Goal: Task Accomplishment & Management: Manage account settings

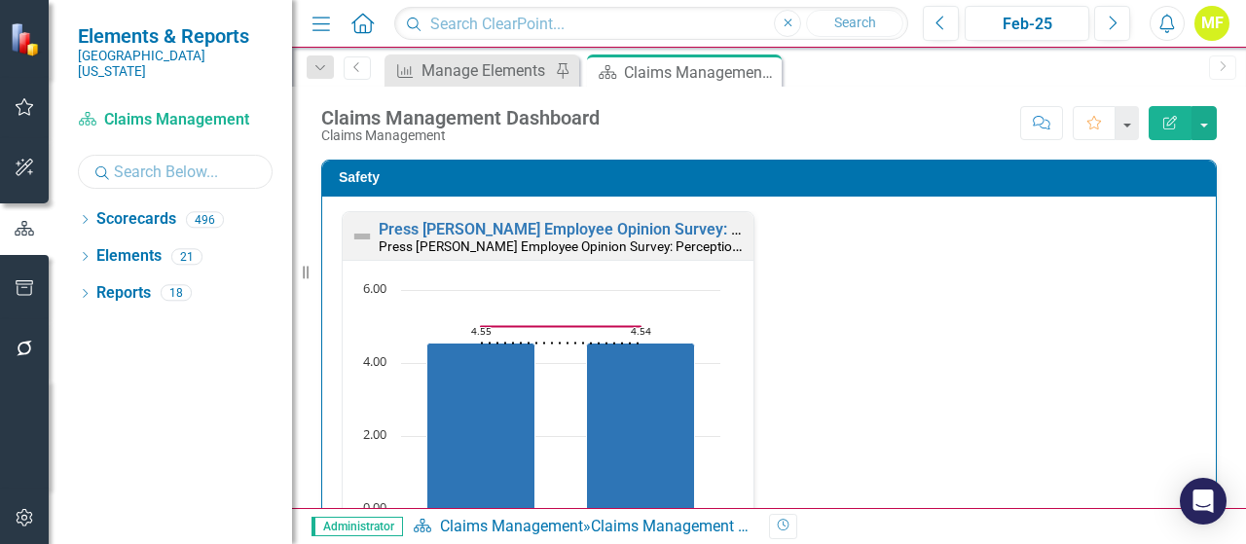
drag, startPoint x: 234, startPoint y: 161, endPoint x: 440, endPoint y: 238, distance: 220.5
click at [234, 161] on input "text" at bounding box center [175, 172] width 195 height 34
drag, startPoint x: 160, startPoint y: 159, endPoint x: 172, endPoint y: 163, distance: 13.2
click at [160, 157] on input "text" at bounding box center [175, 172] width 195 height 34
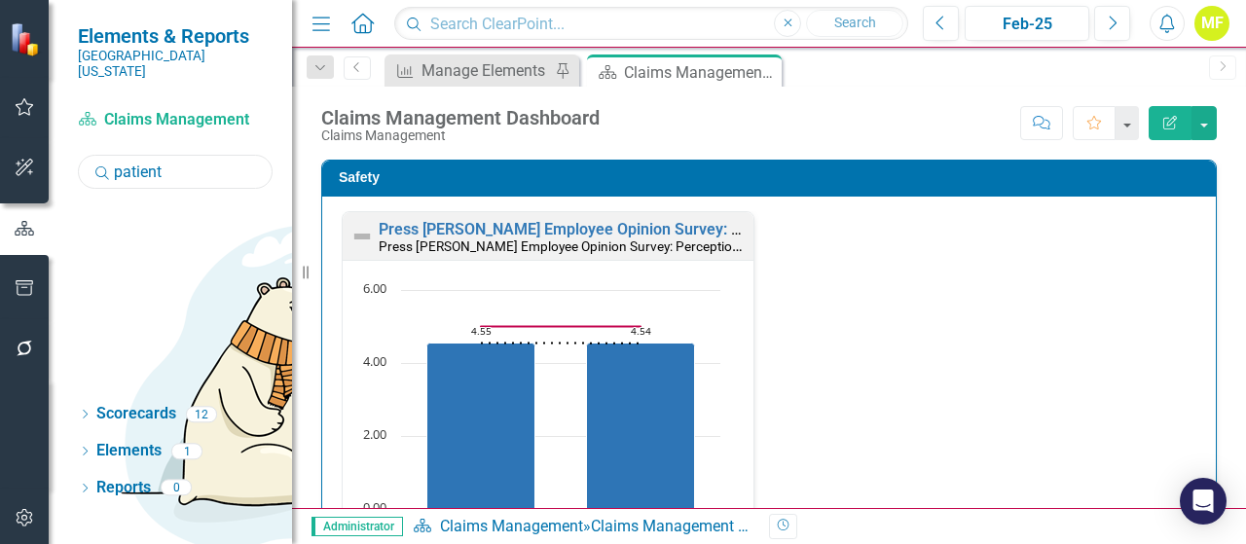
type input "patient acc"
click at [87, 410] on icon at bounding box center [85, 414] width 5 height 9
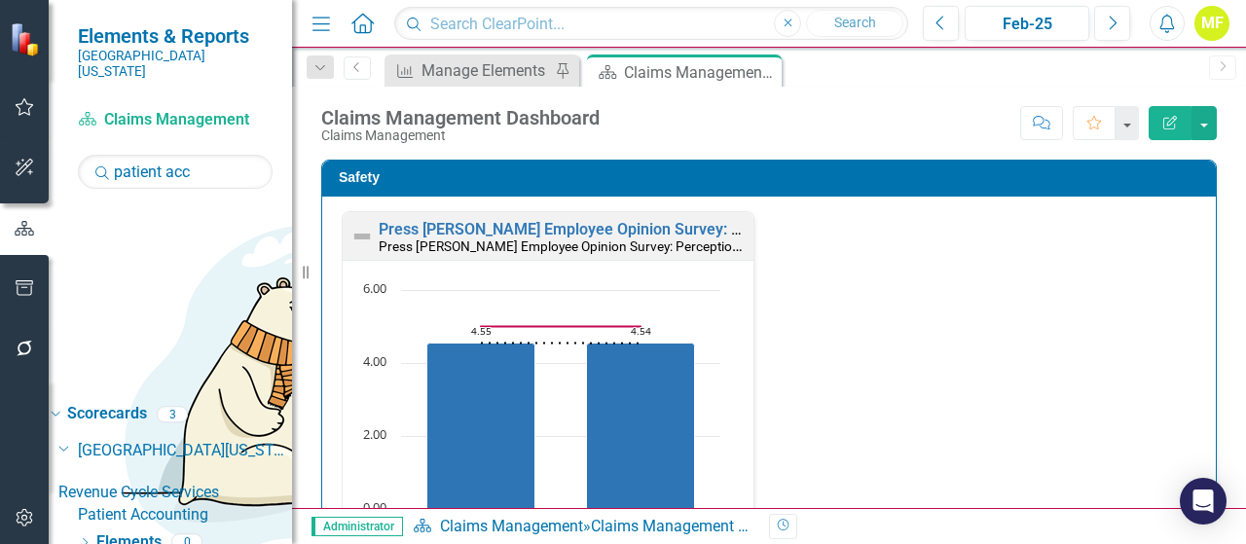
click at [165, 504] on link "Patient Accounting" at bounding box center [185, 515] width 214 height 22
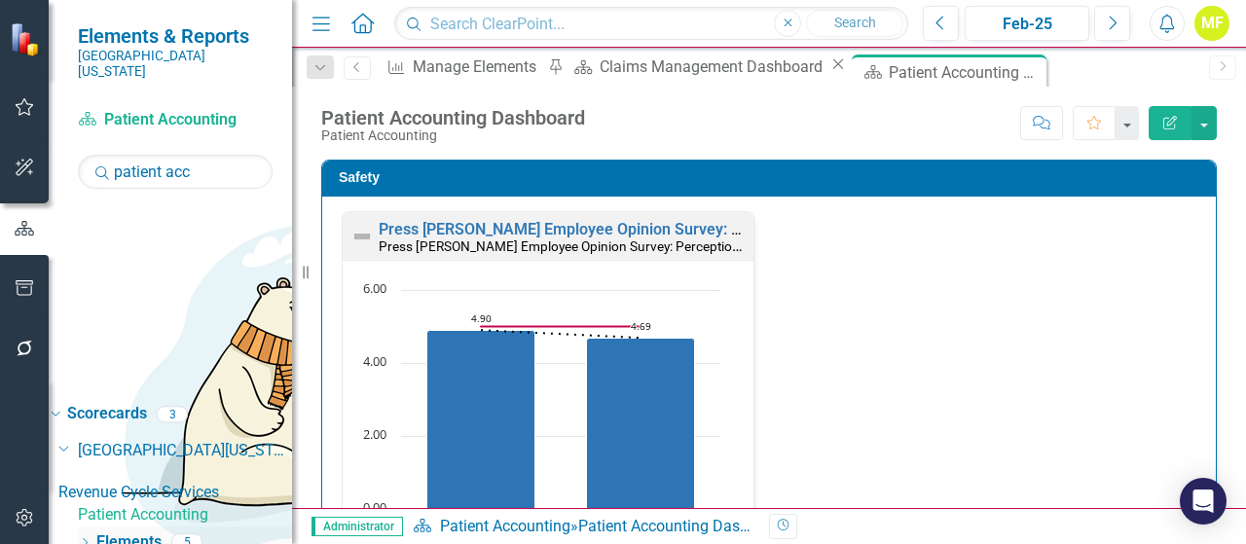
click at [91, 539] on icon "Dropdown" at bounding box center [85, 544] width 14 height 11
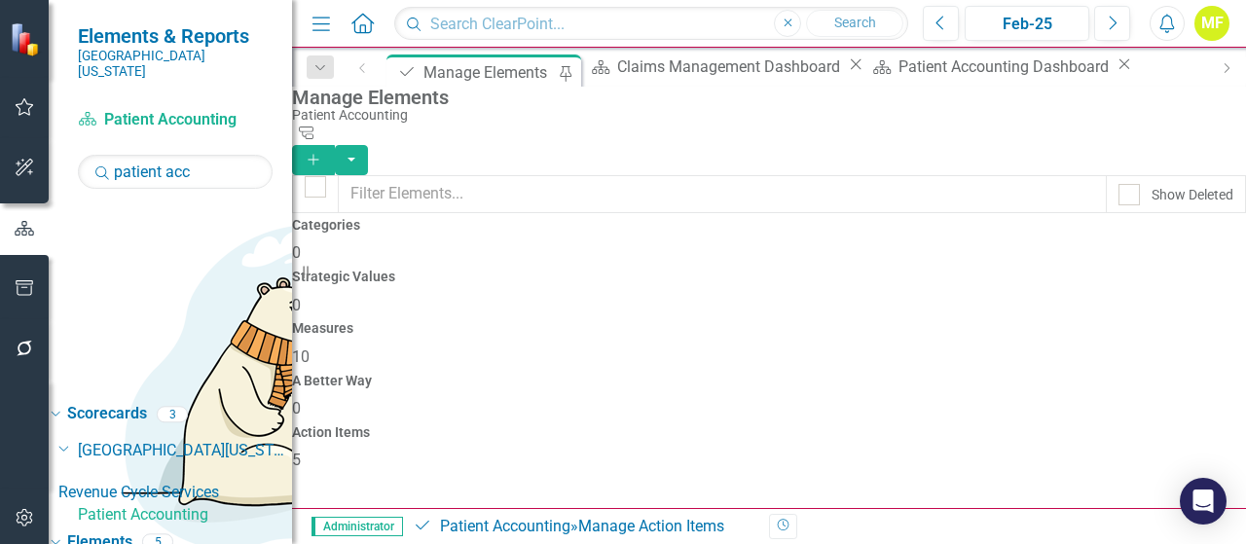
scroll to position [97, 0]
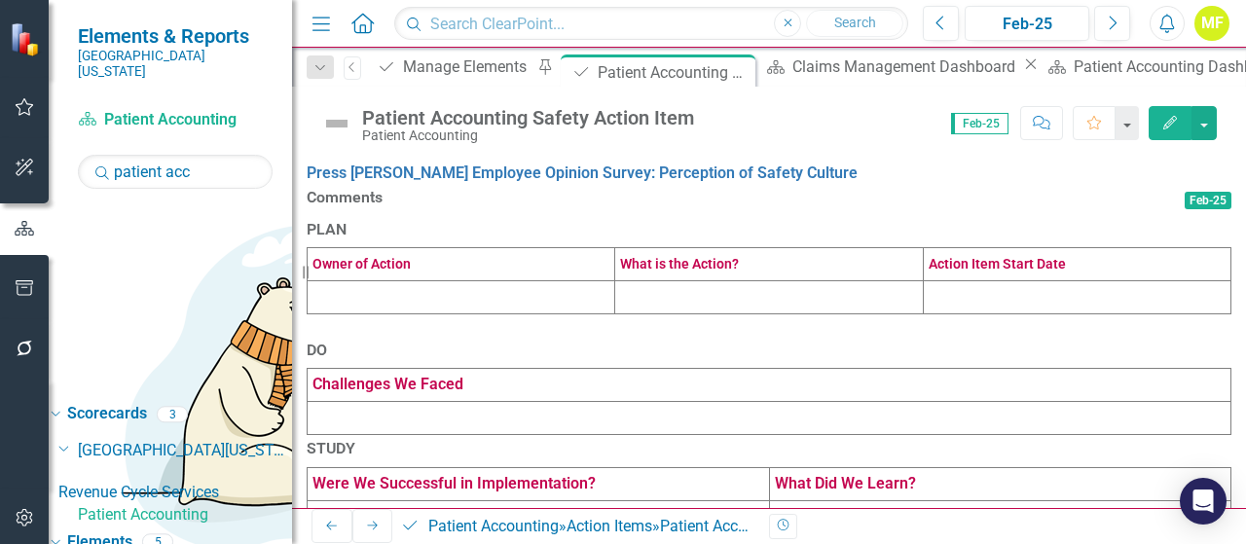
scroll to position [288, 0]
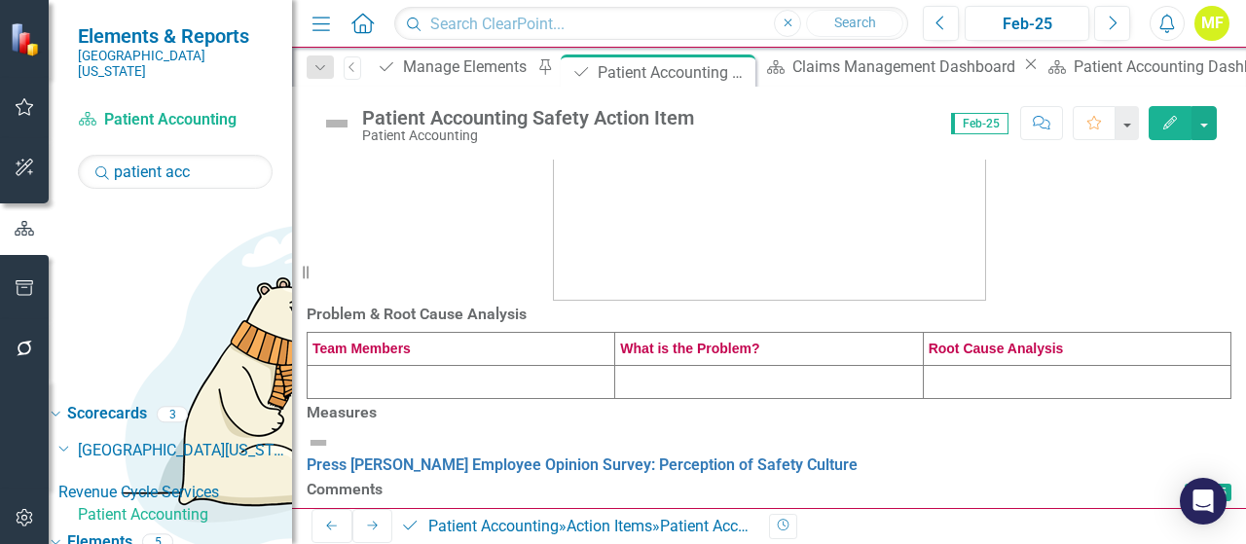
click at [387, 399] on td at bounding box center [462, 382] width 308 height 33
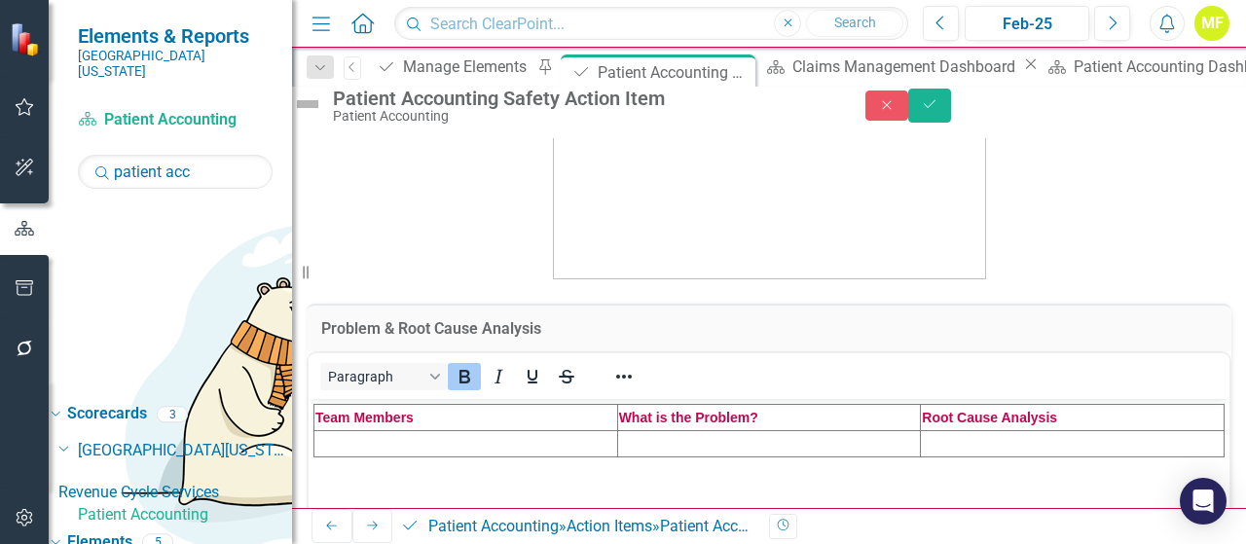
scroll to position [483, 0]
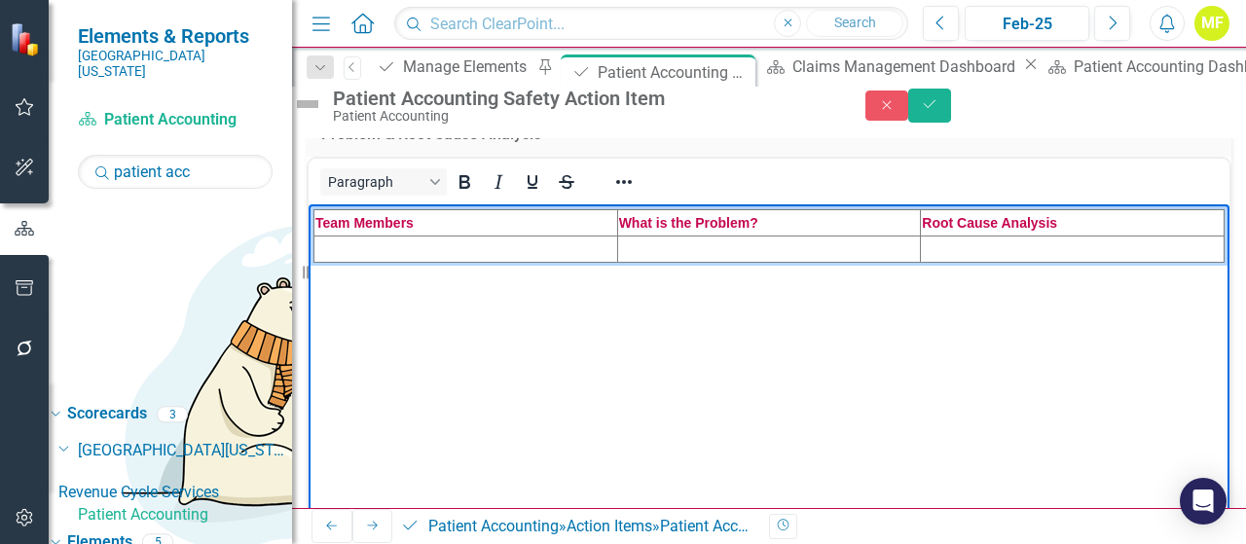
click at [339, 262] on td "Rich Text Area. Press ALT-0 for help." at bounding box center [466, 249] width 304 height 26
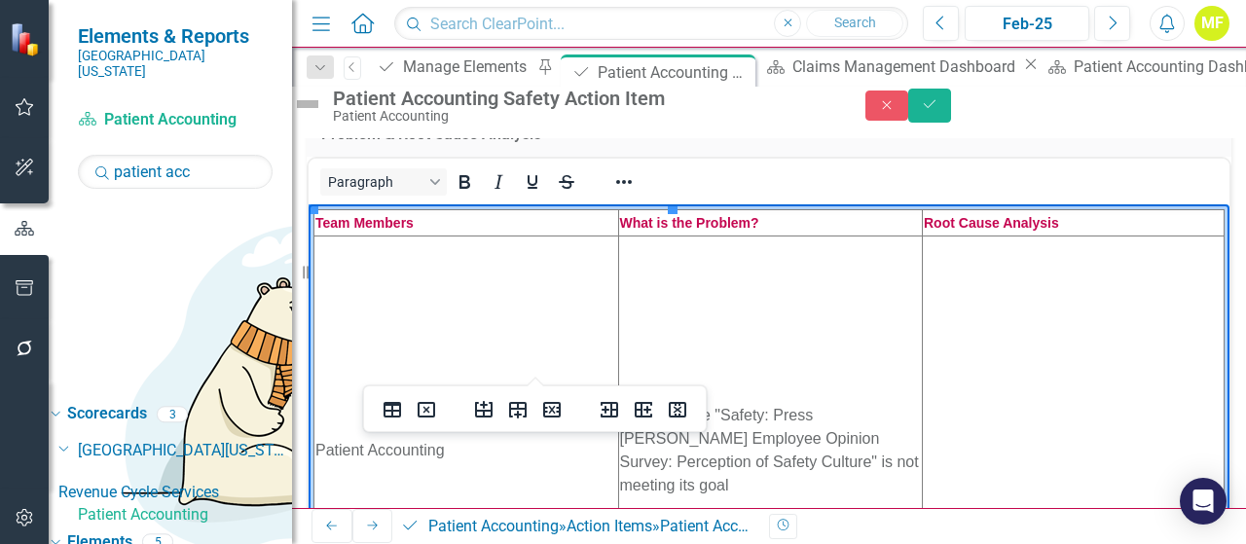
click at [618, 275] on td "Our measure "Safety: Press [PERSON_NAME] Employee Opinion Survey: Perception of…" at bounding box center [770, 450] width 305 height 428
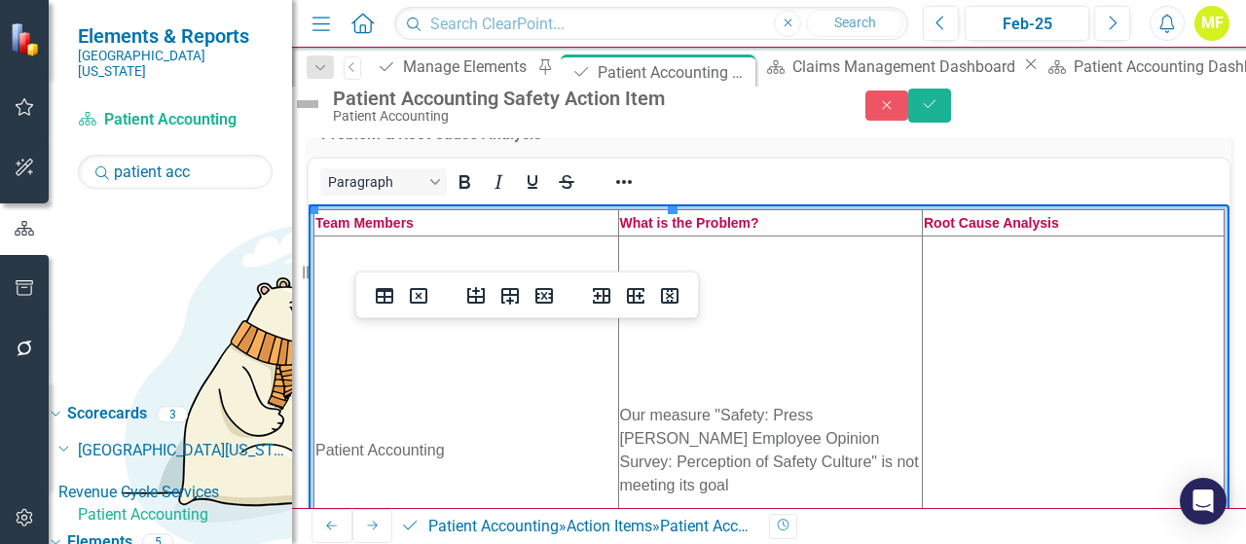
click at [923, 348] on td "Rich Text Area. Press ALT-0 for help." at bounding box center [1074, 450] width 302 height 428
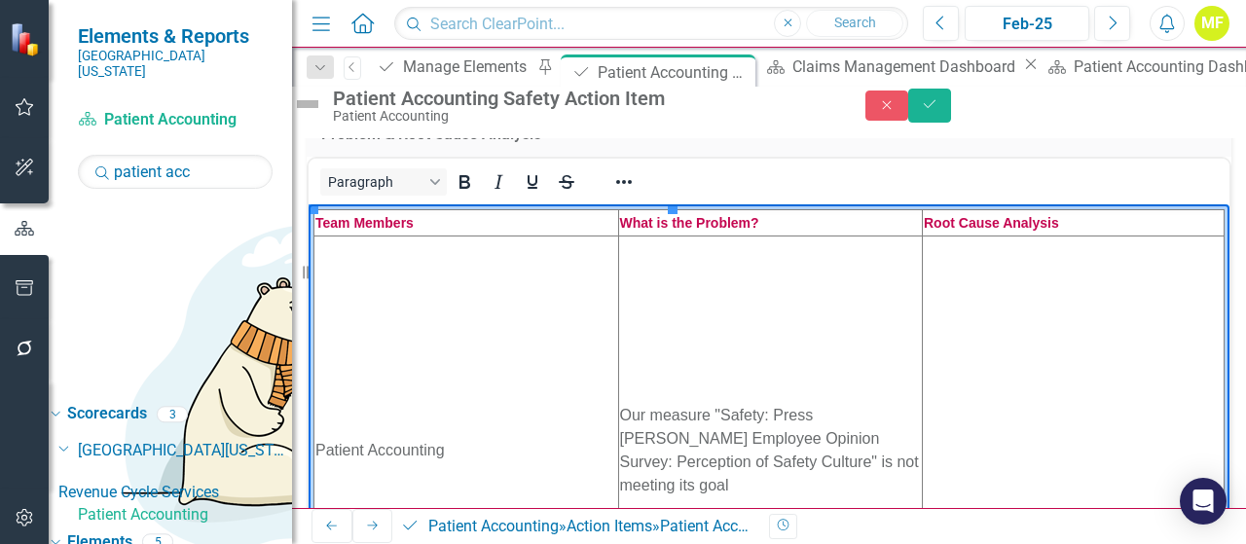
click at [923, 335] on td "Rich Text Area. Press ALT-0 for help." at bounding box center [1074, 450] width 302 height 428
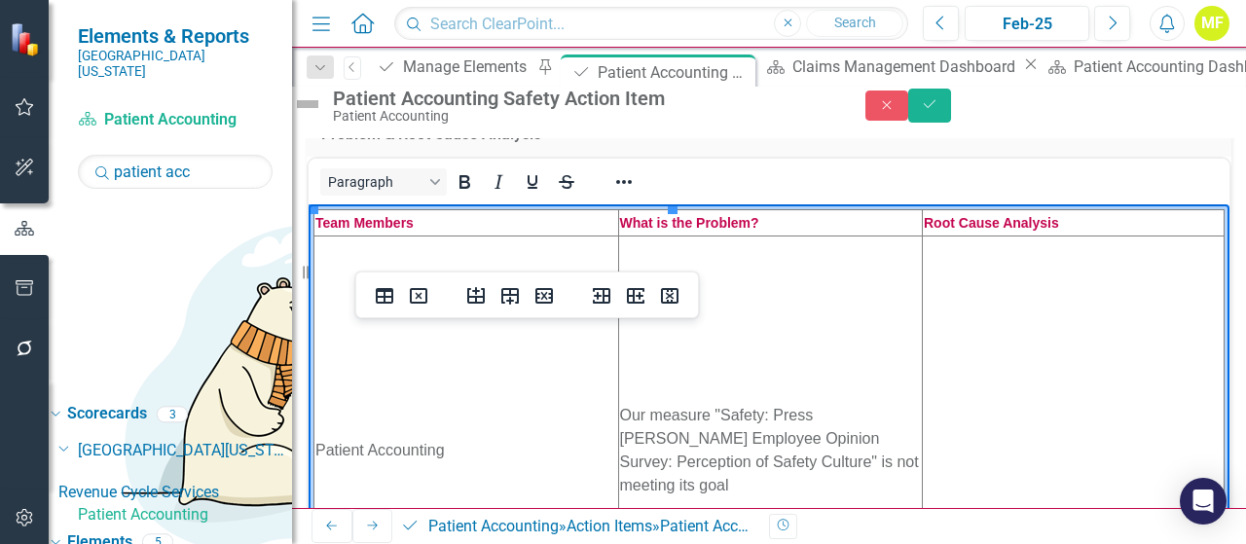
click at [923, 334] on td "Rich Text Area. Press ALT-0 for help." at bounding box center [1074, 450] width 302 height 428
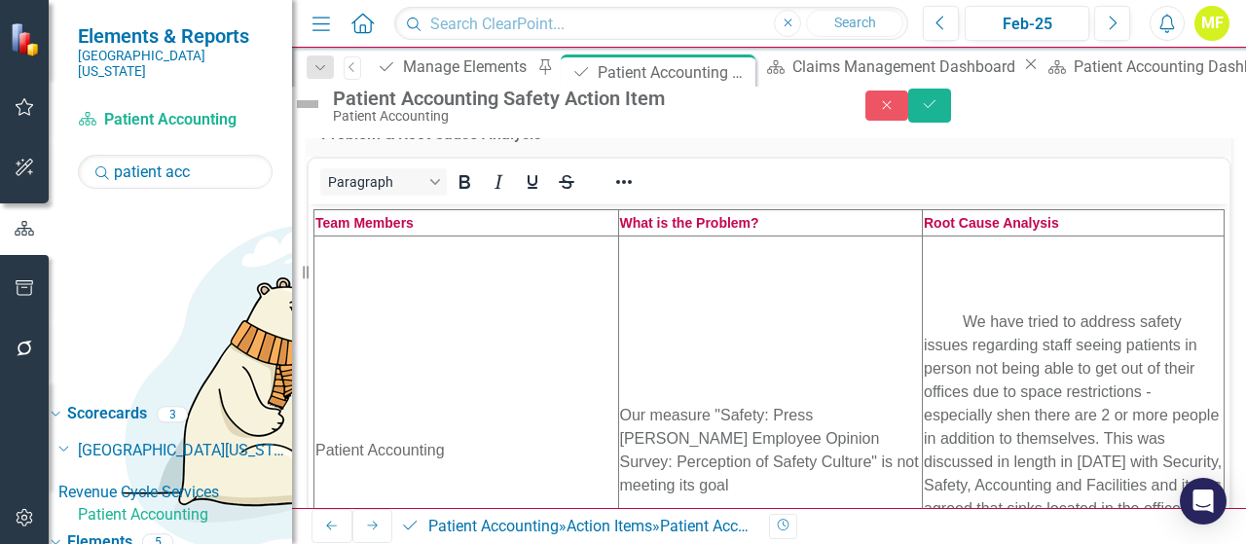
click at [870, 439] on div "Problem & Root Cause Analysis Paragraph Switch to old editor Measures Press [PE…" at bounding box center [769, 375] width 925 height 1488
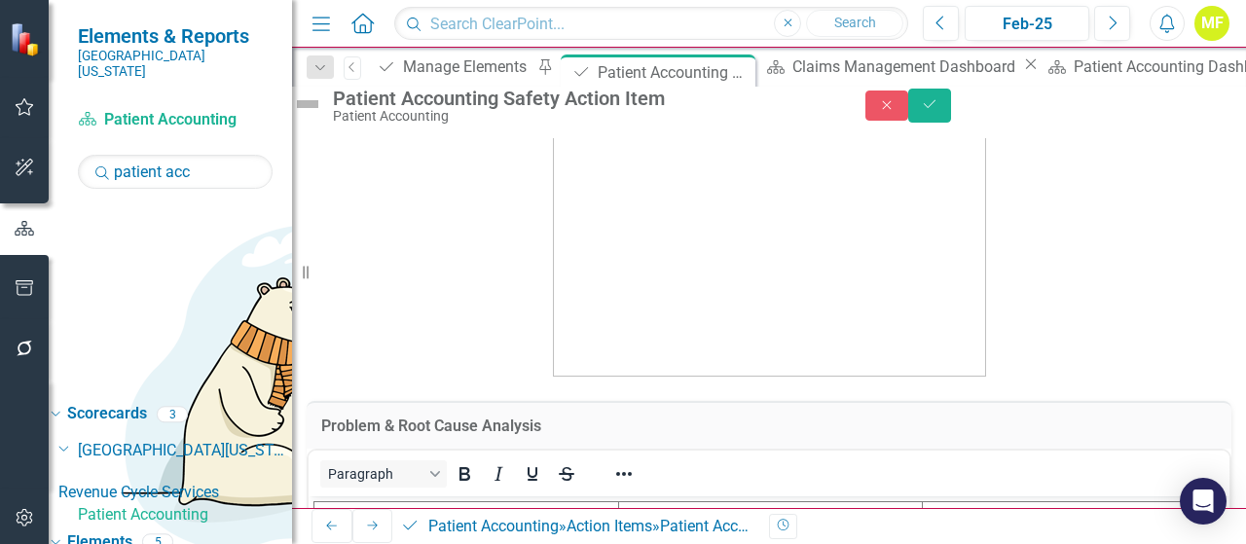
scroll to position [580, 0]
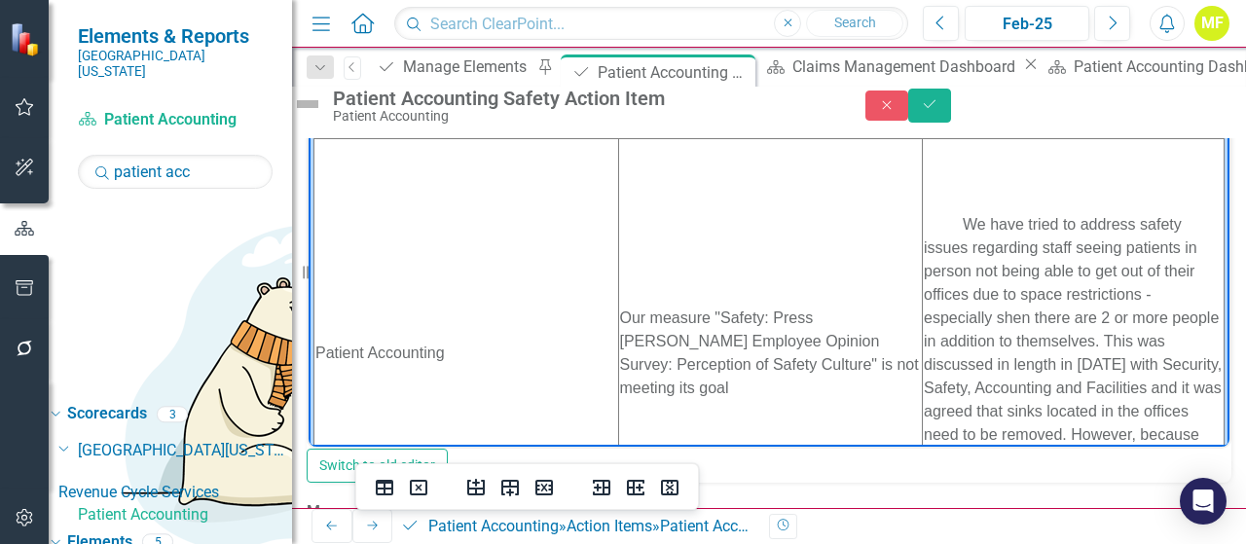
click at [923, 167] on td "We have tried to address safety issues regarding staff seeing patients in perso…" at bounding box center [1074, 352] width 302 height 428
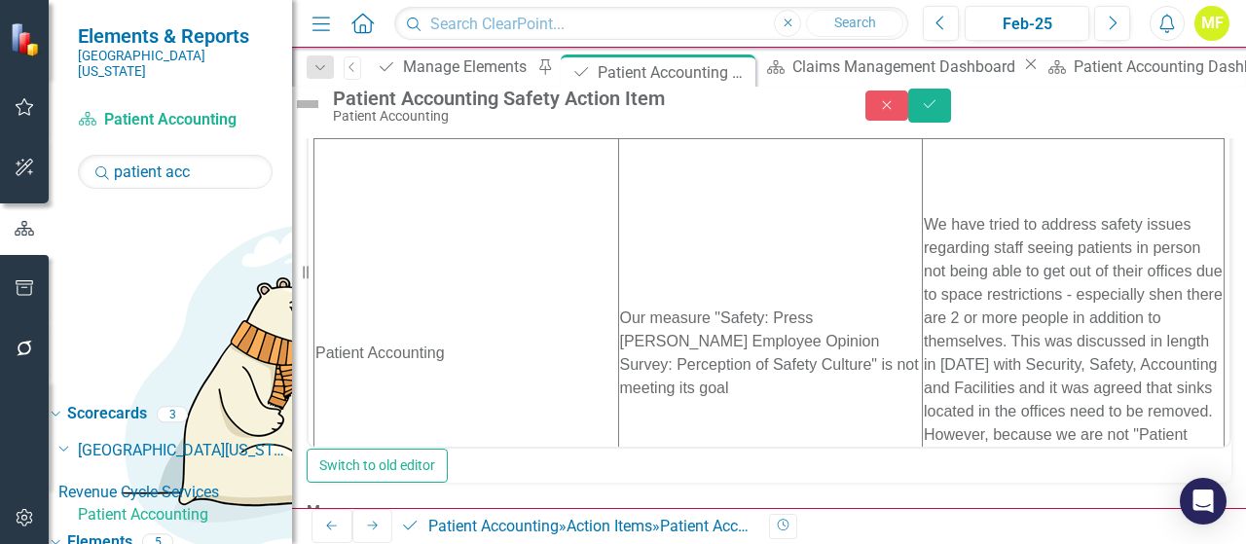
click at [868, 408] on div "Problem & Root Cause Analysis Paragraph Switch to old editor Measures Press [PE…" at bounding box center [769, 278] width 925 height 1488
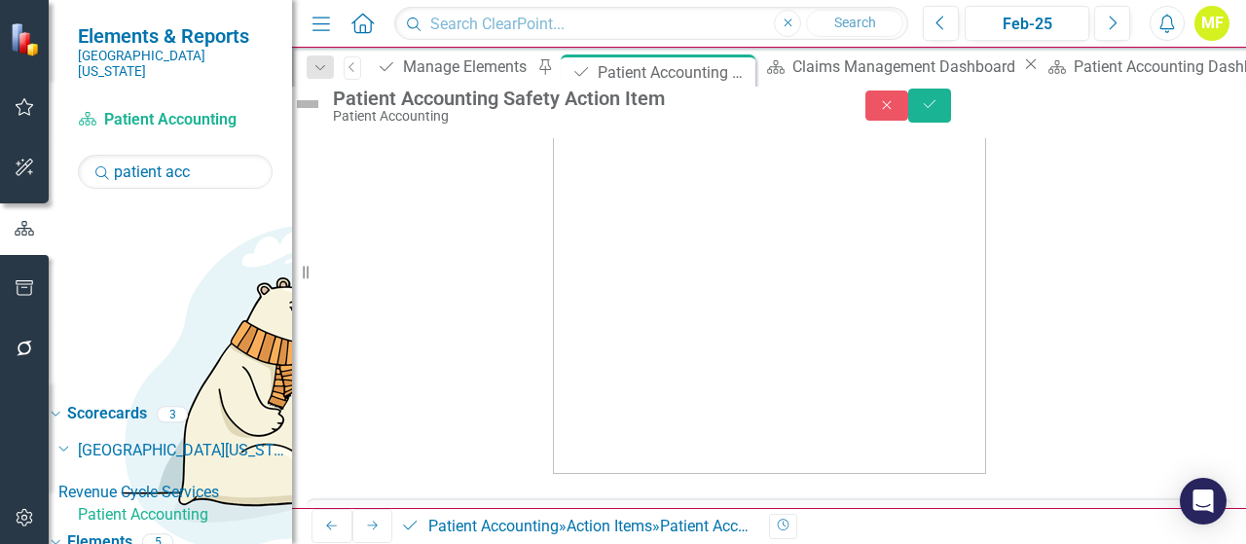
scroll to position [0, 0]
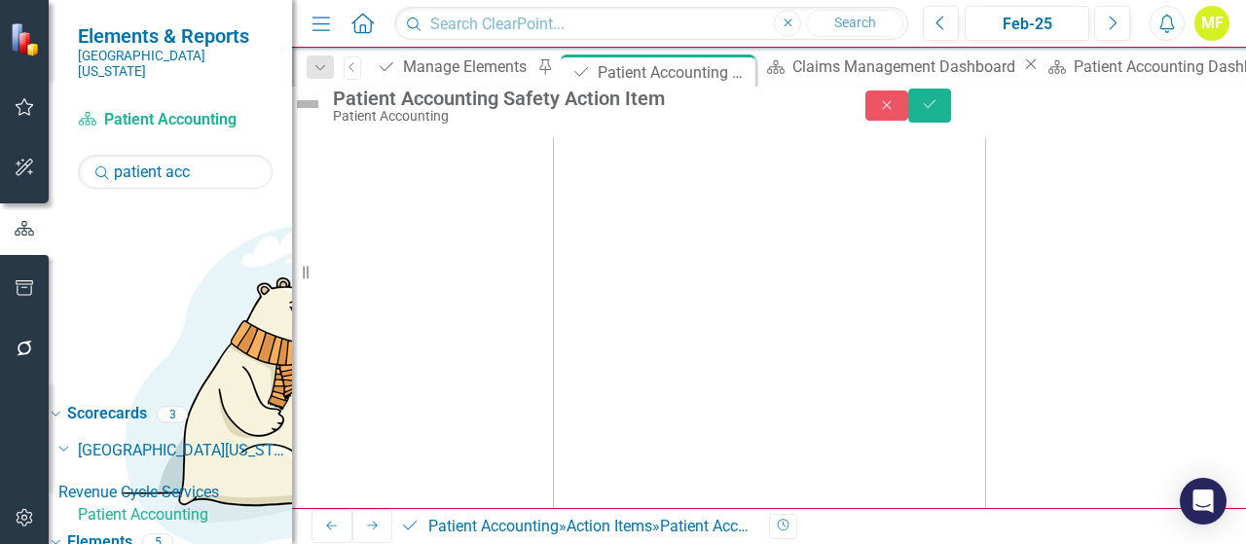
scroll to position [335, 0]
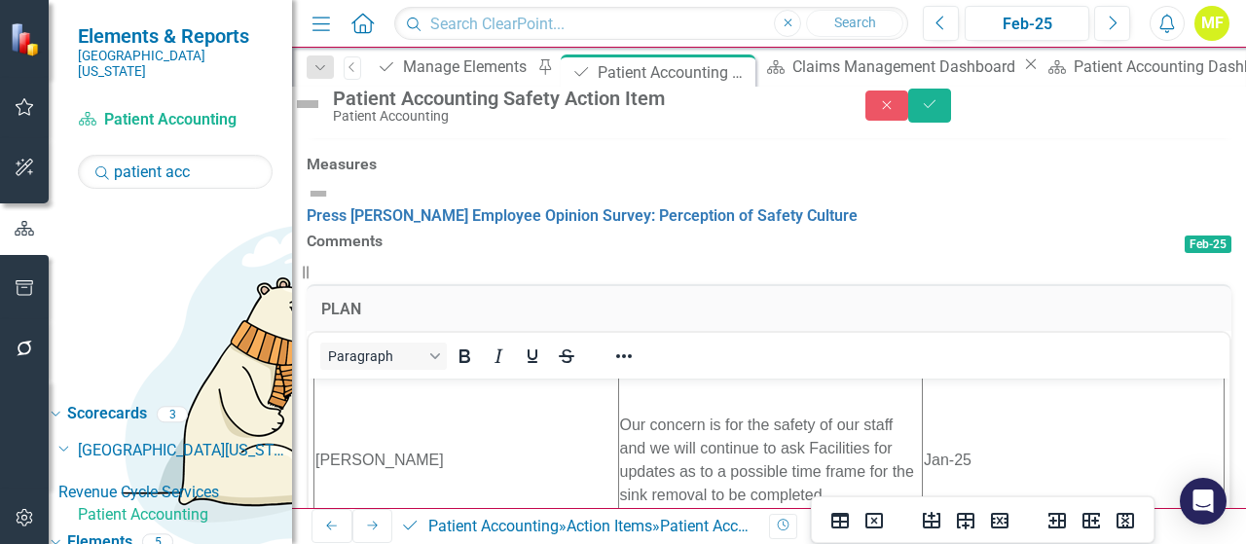
scroll to position [763, 0]
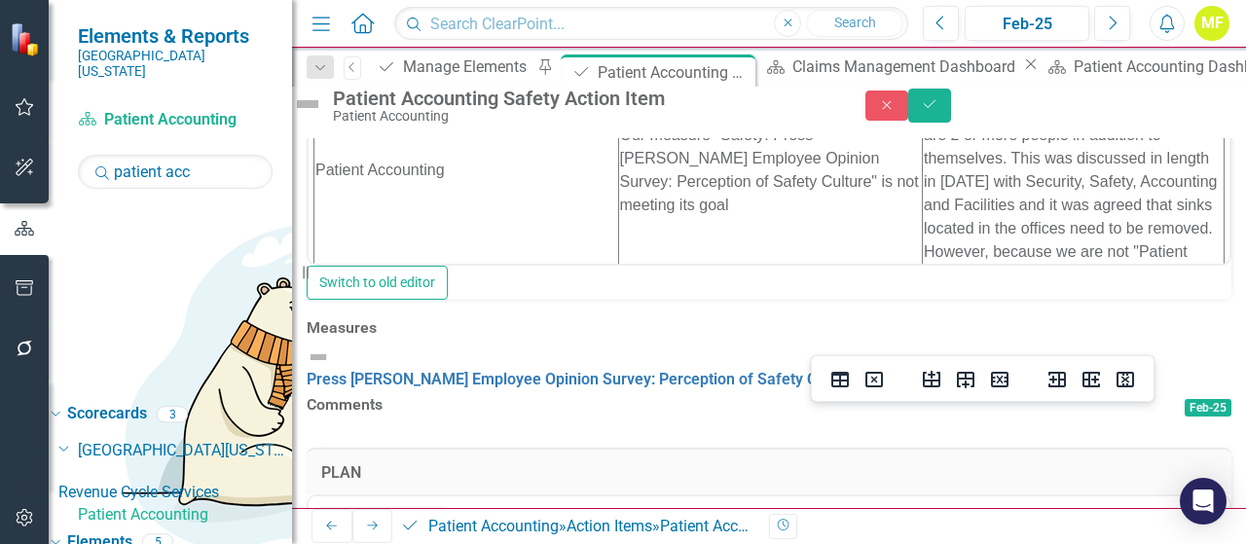
click at [923, 216] on td "﻿ We have tried to address safety issues regarding staff seeing patients in per…" at bounding box center [1074, 170] width 302 height 428
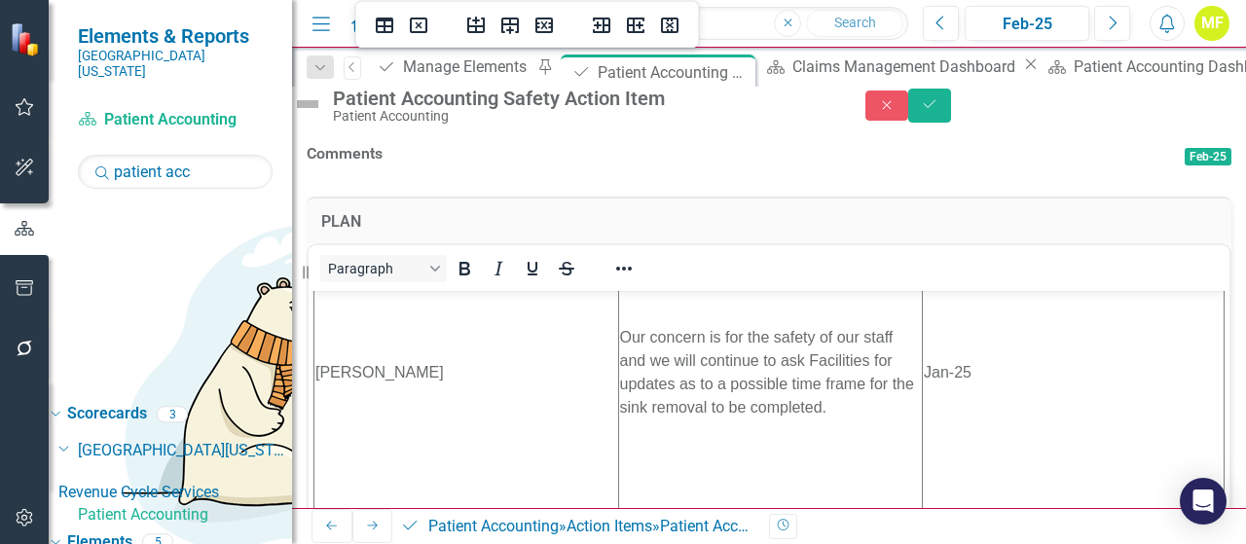
scroll to position [1016, 0]
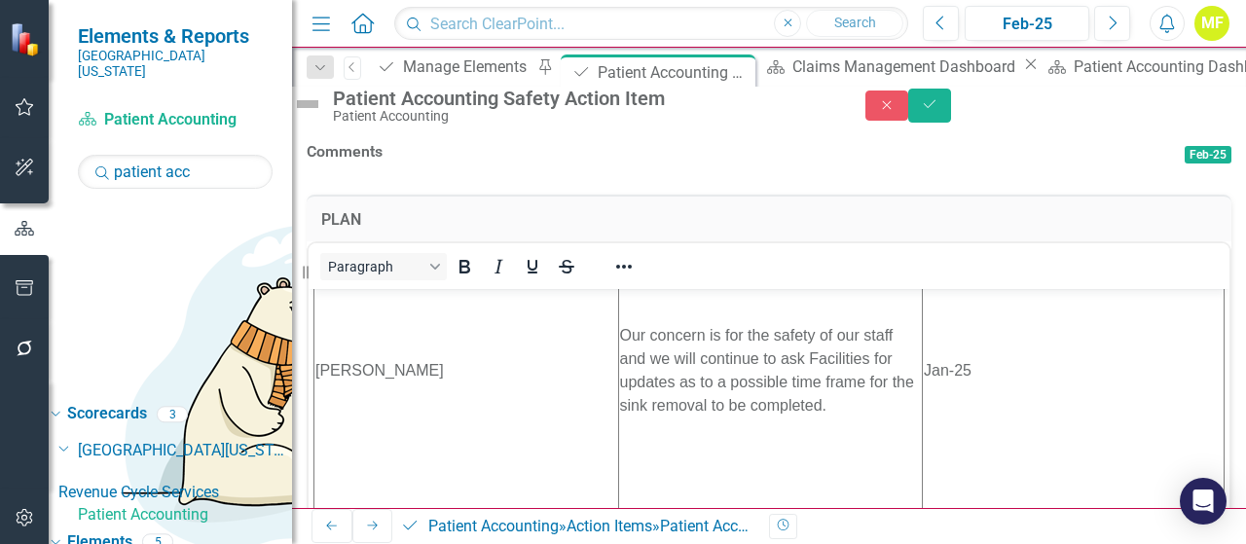
click at [938, 111] on icon "Save" at bounding box center [930, 104] width 18 height 14
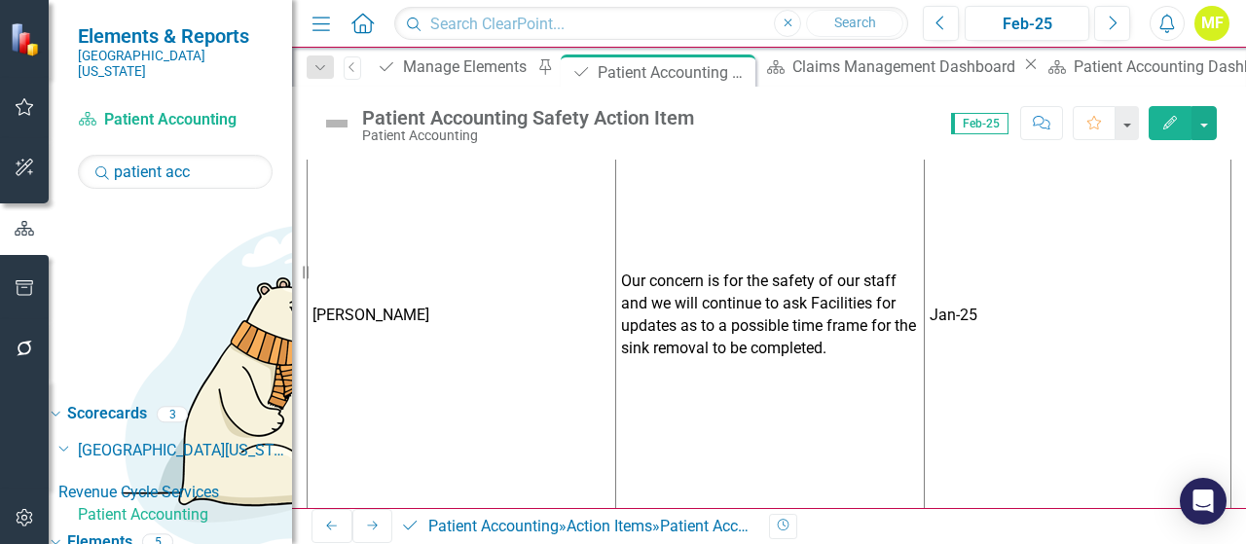
scroll to position [1167, 0]
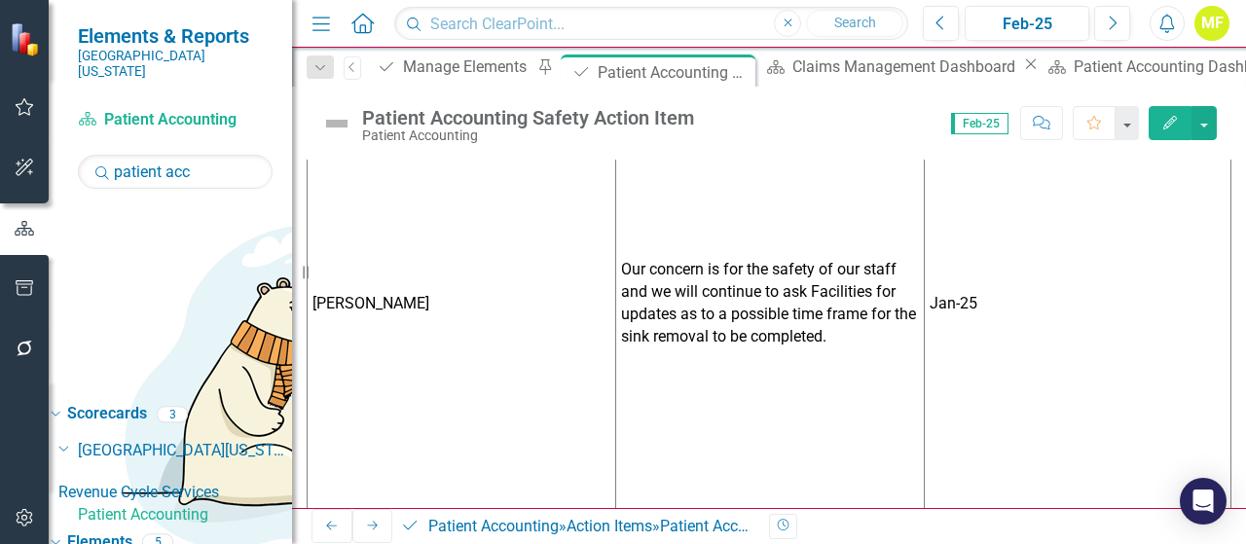
drag, startPoint x: 173, startPoint y: 490, endPoint x: 324, endPoint y: 542, distance: 159.7
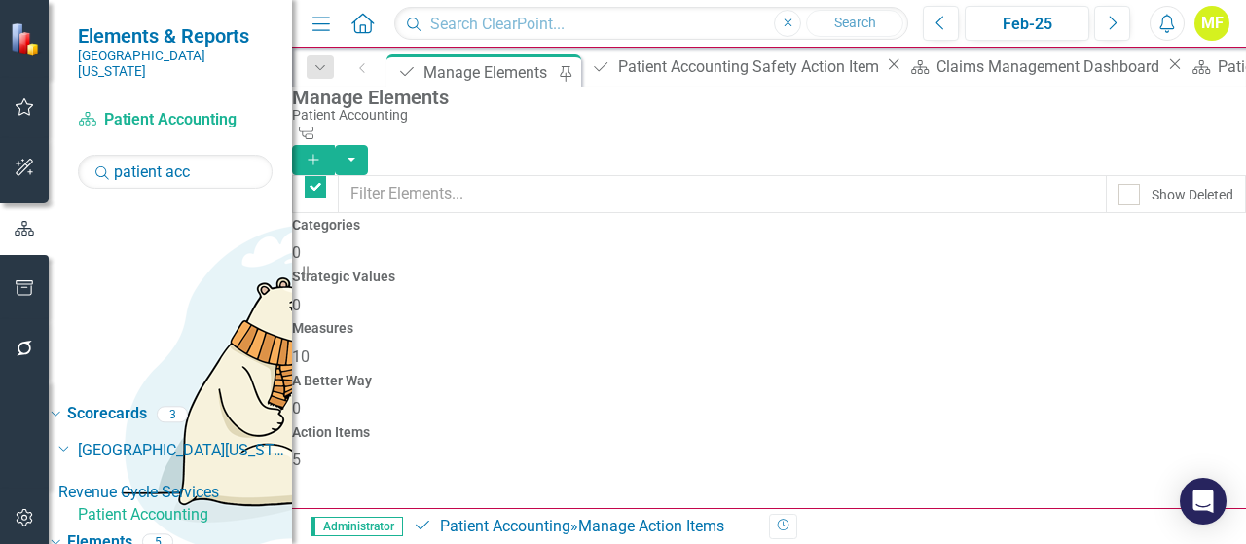
checkbox input "false"
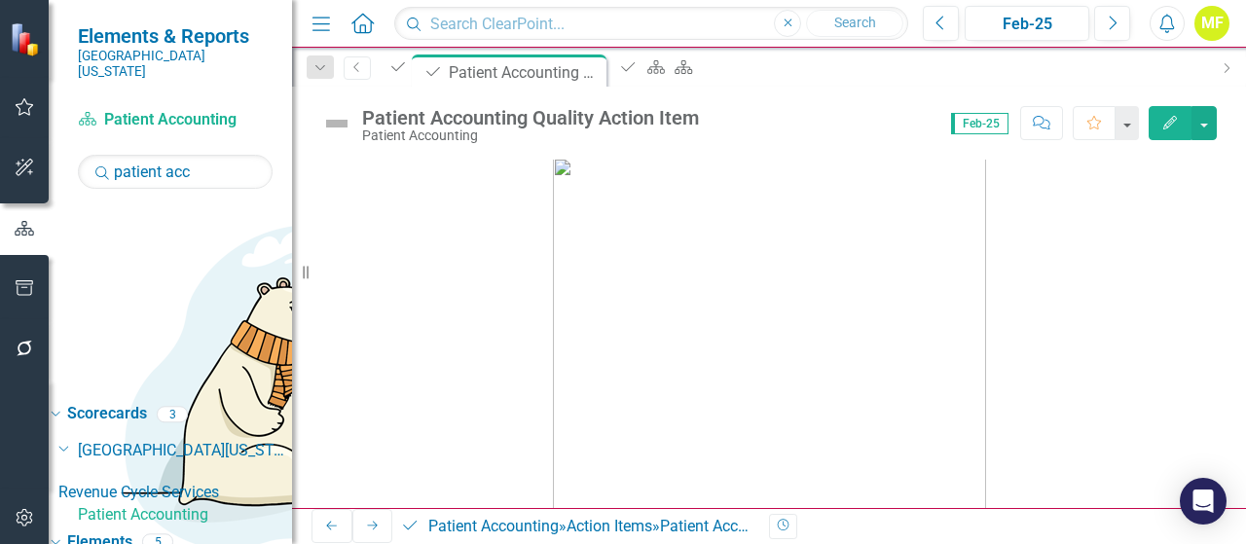
scroll to position [292, 0]
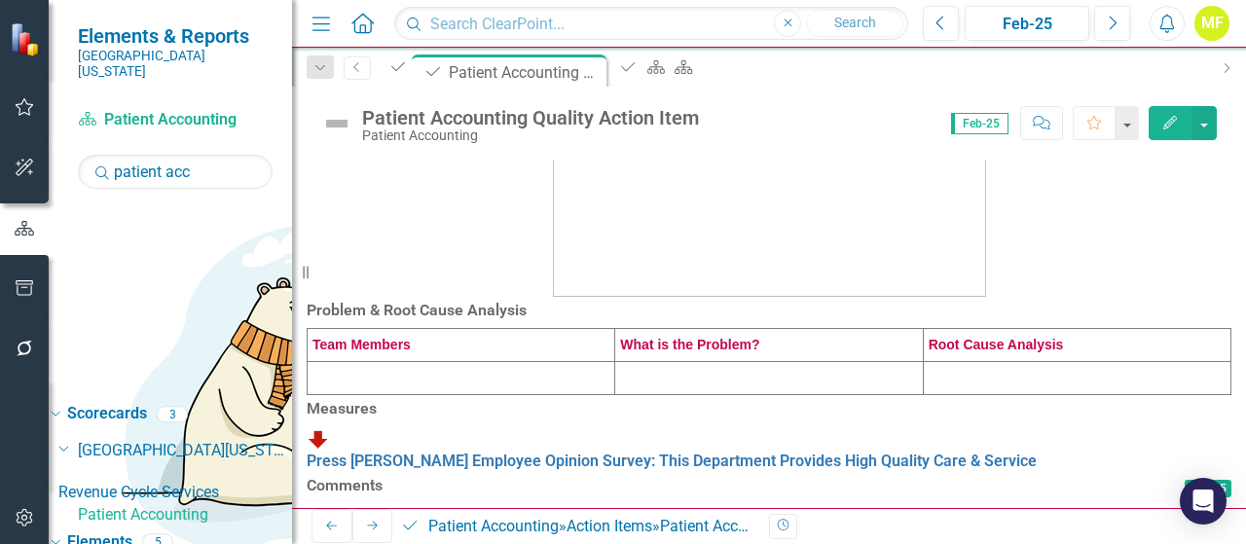
click at [397, 395] on td at bounding box center [462, 378] width 308 height 33
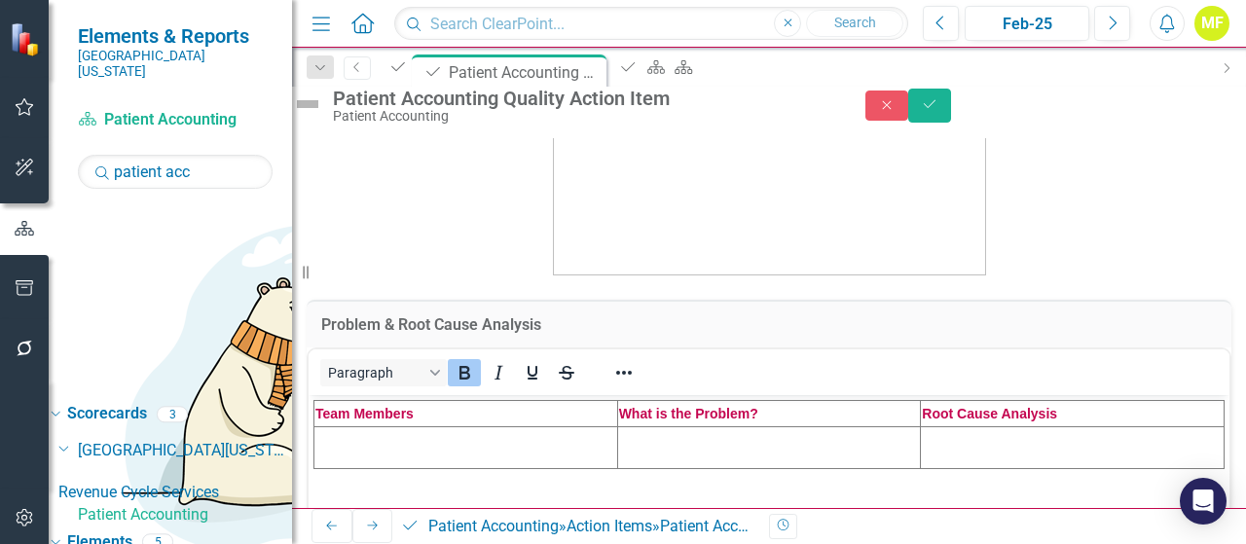
scroll to position [487, 0]
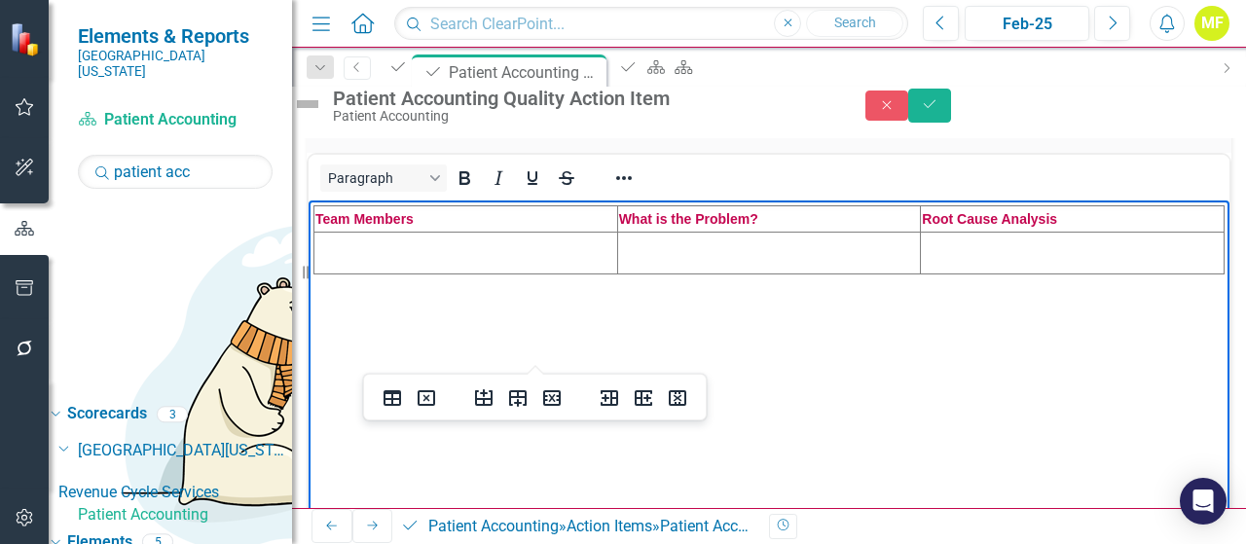
click at [365, 269] on td "Rich Text Area. Press ALT-0 for help." at bounding box center [466, 253] width 304 height 42
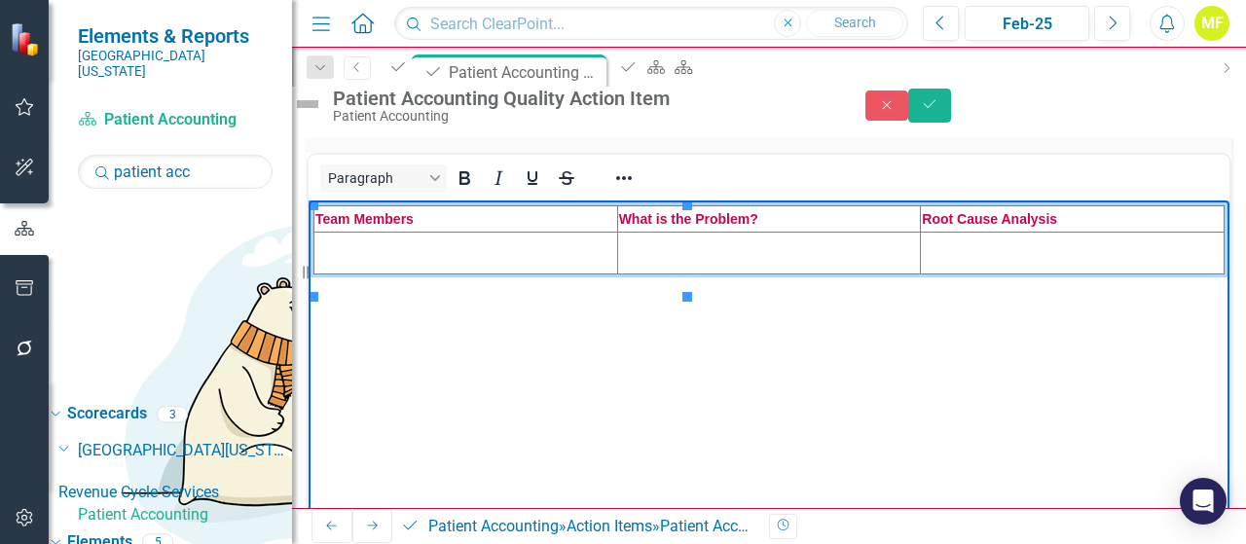
click at [400, 267] on td "Rich Text Area. Press ALT-0 for help." at bounding box center [466, 253] width 304 height 42
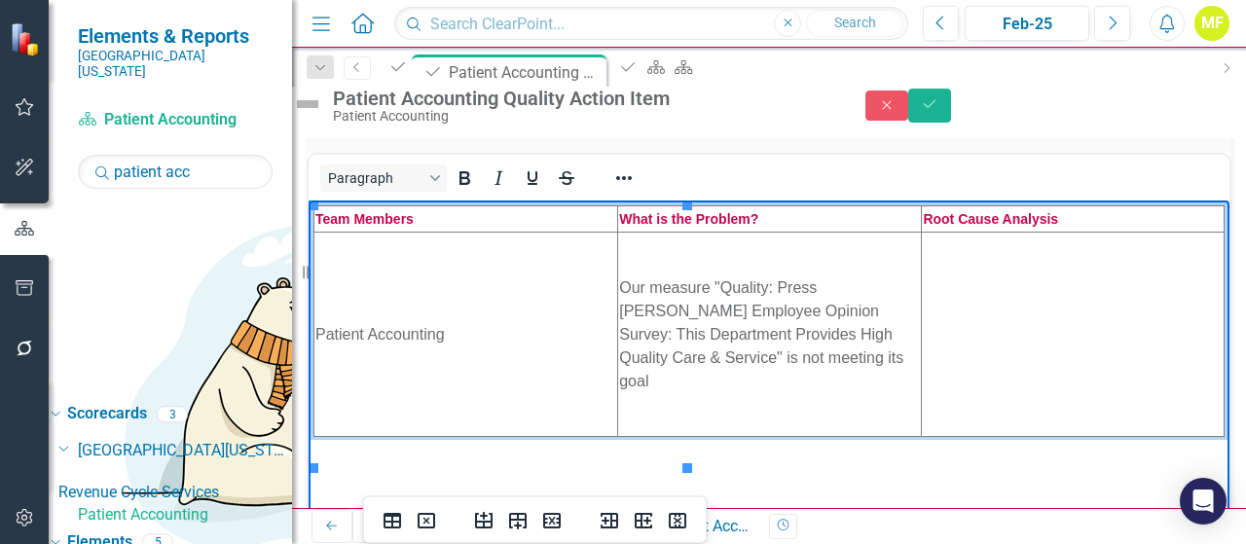
click at [922, 294] on td "Rich Text Area. Press ALT-0 for help." at bounding box center [1073, 334] width 303 height 204
click at [922, 344] on td "Rich Text Area. Press ALT-0 for help." at bounding box center [1073, 334] width 303 height 204
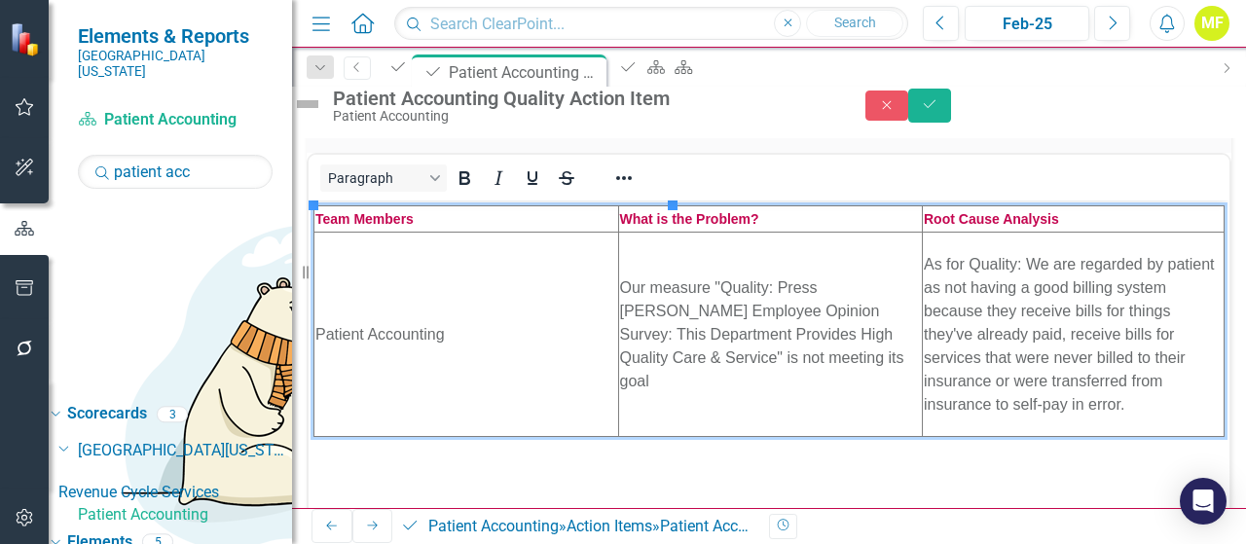
click at [858, 440] on div "Problem & Root Cause Analysis <table style="border-collapse: collapse; width: 1…" at bounding box center [769, 337] width 925 height 1421
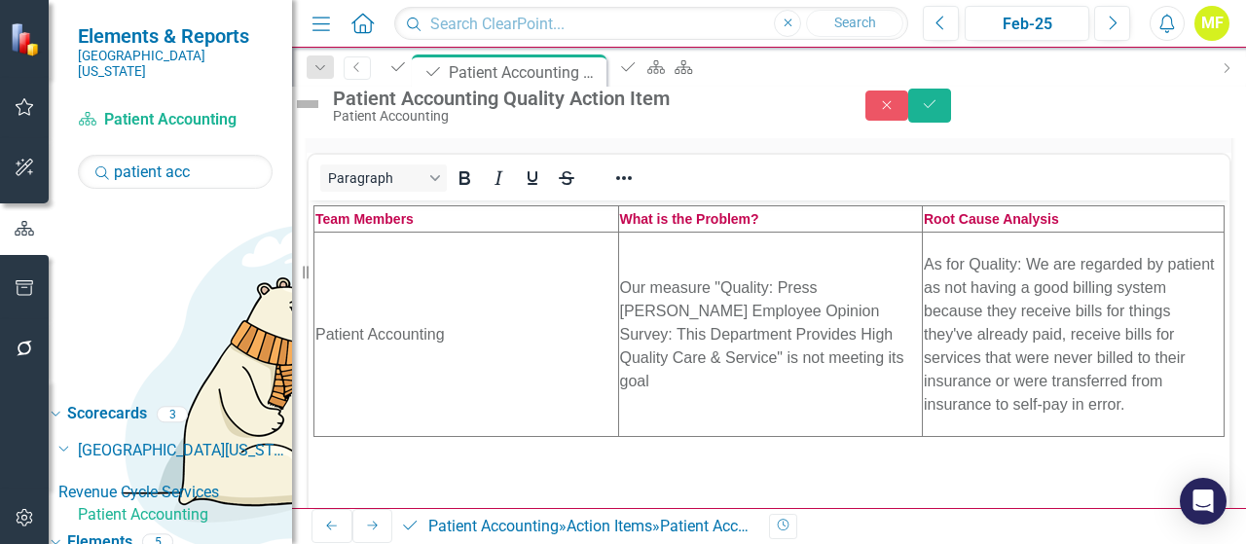
scroll to position [0, 0]
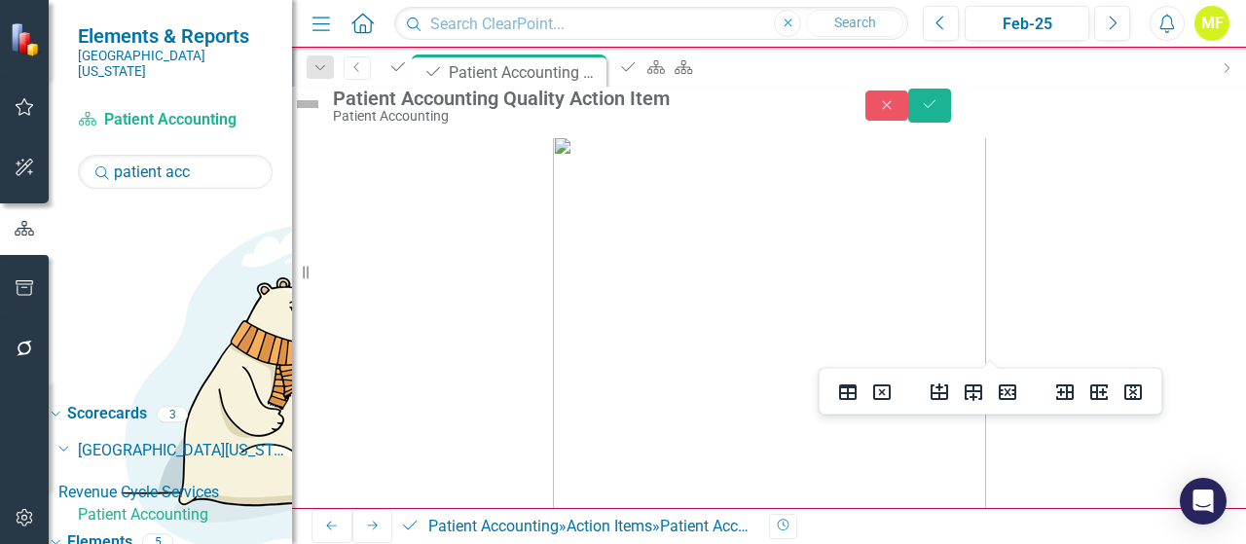
drag, startPoint x: 502, startPoint y: 1367, endPoint x: 783, endPoint y: 1834, distance: 545.3
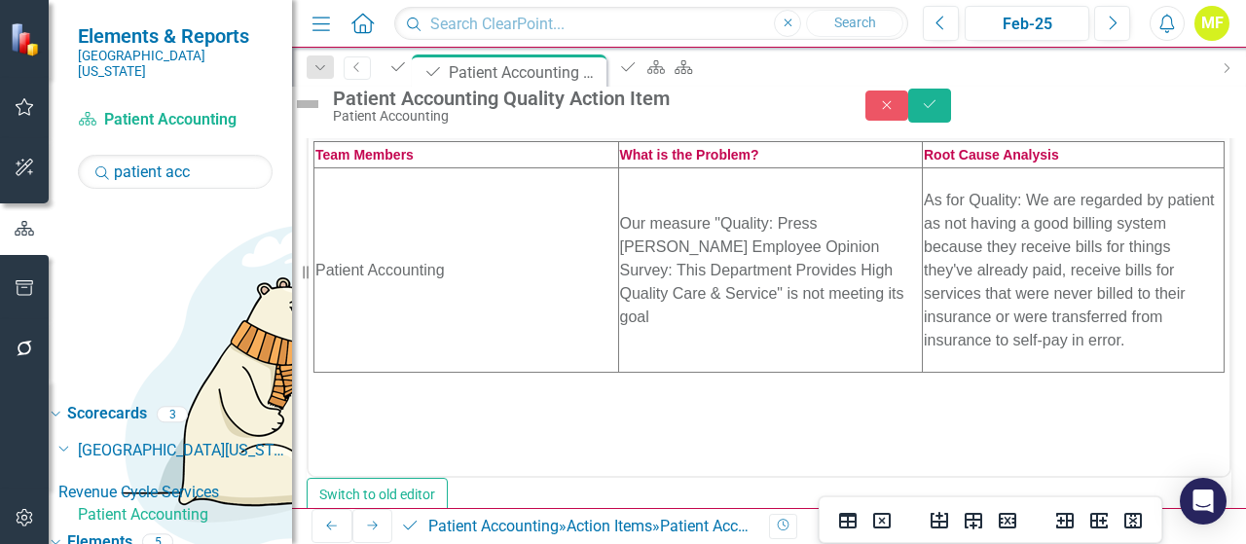
scroll to position [652, 0]
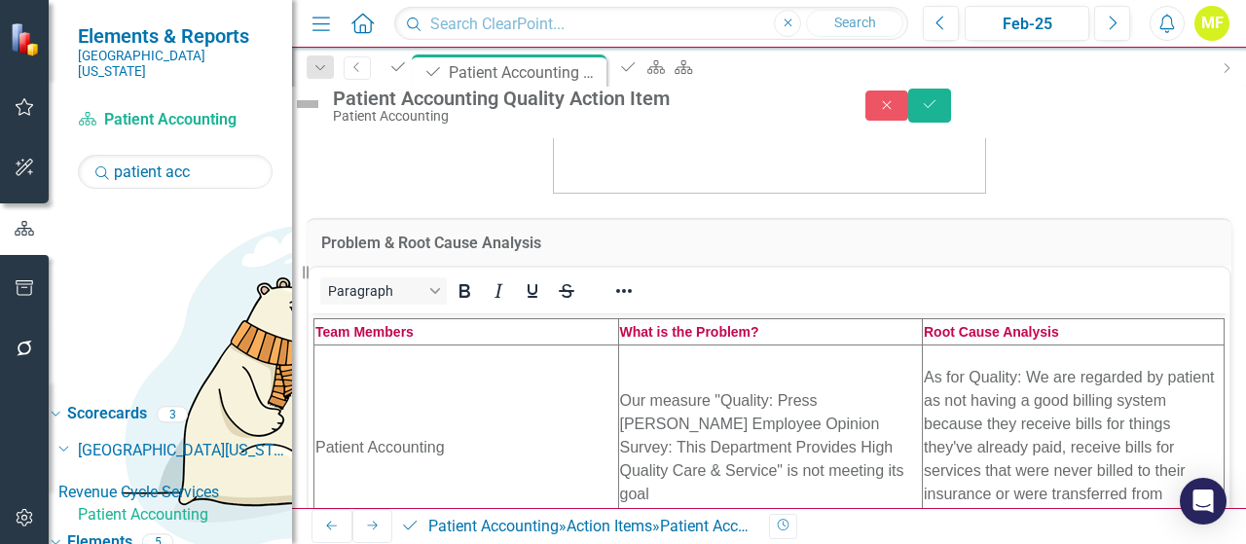
scroll to position [471, 0]
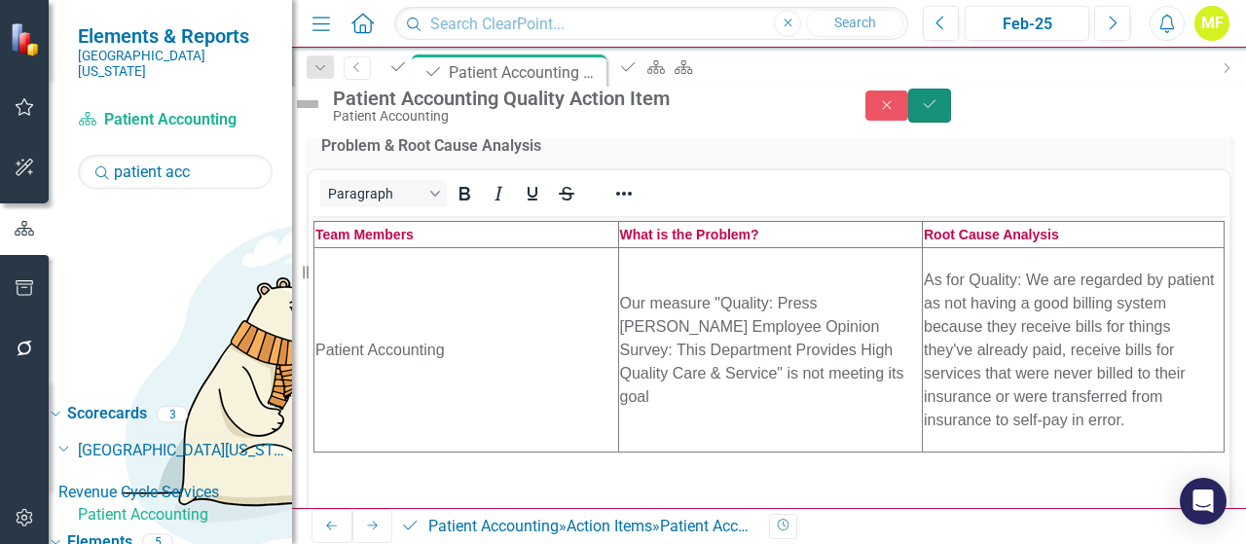
click at [951, 104] on button "Save" at bounding box center [929, 106] width 43 height 34
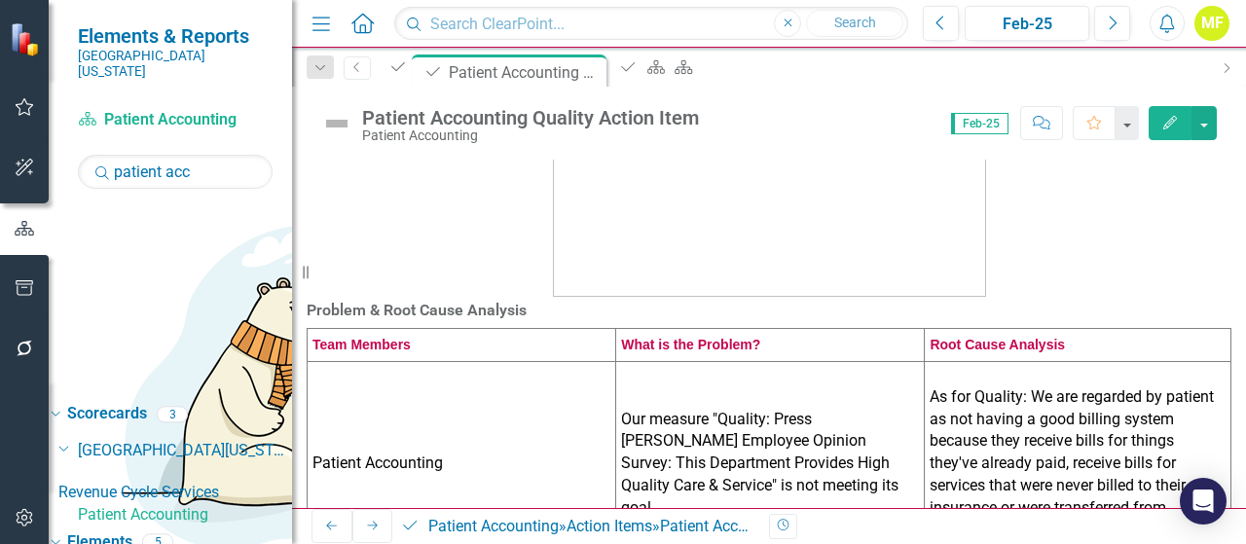
scroll to position [389, 0]
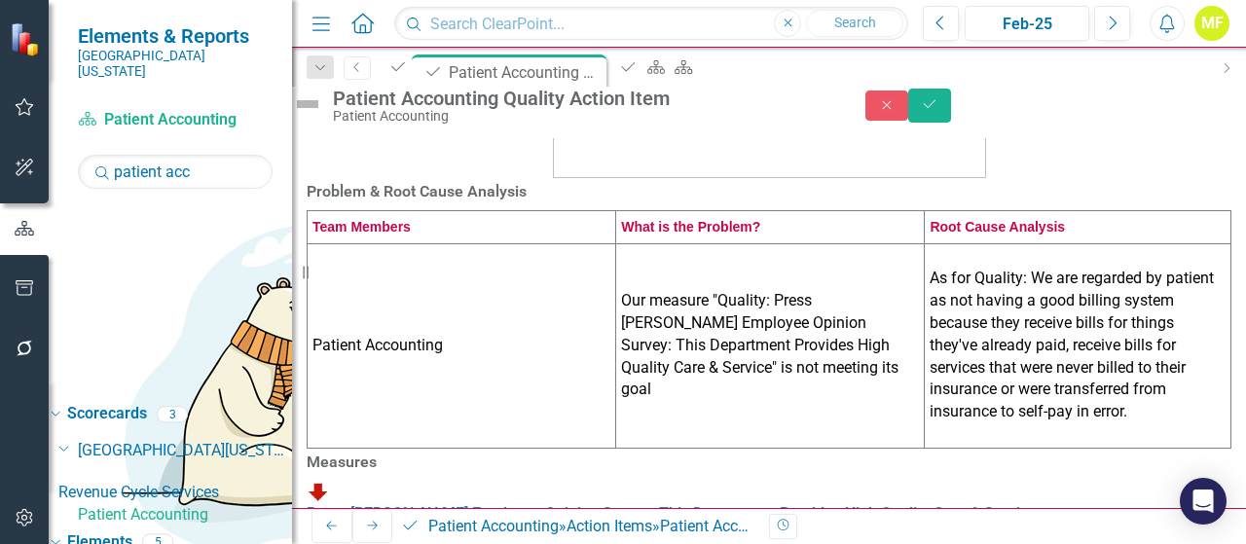
scroll to position [0, 0]
click at [938, 110] on icon "Save" at bounding box center [930, 104] width 18 height 14
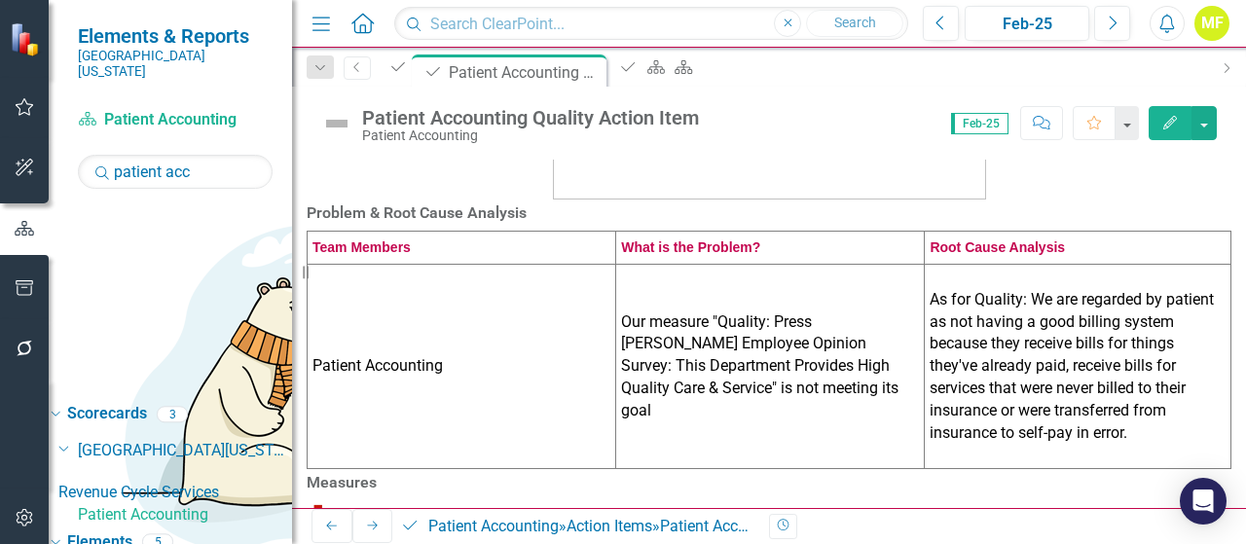
scroll to position [584, 0]
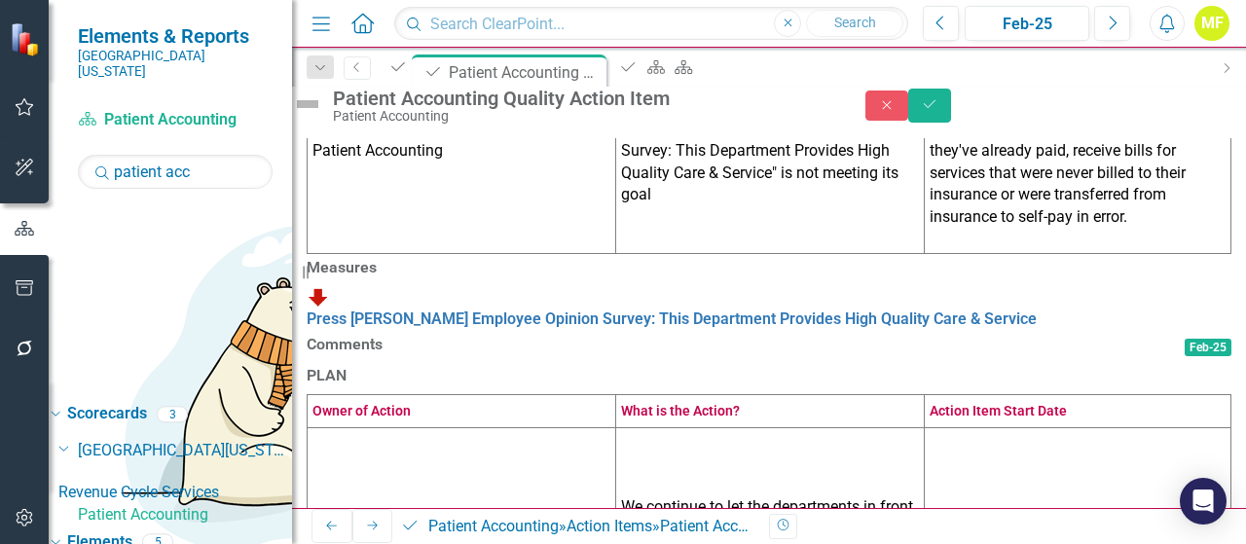
scroll to position [0, 0]
click at [938, 111] on icon "Save" at bounding box center [930, 104] width 18 height 14
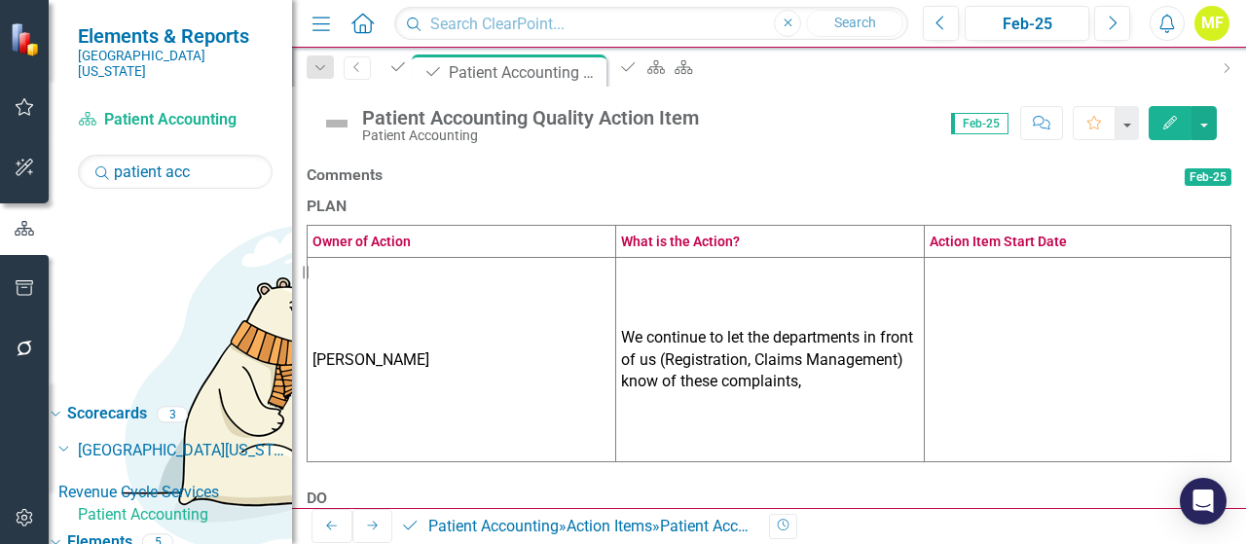
scroll to position [872, 0]
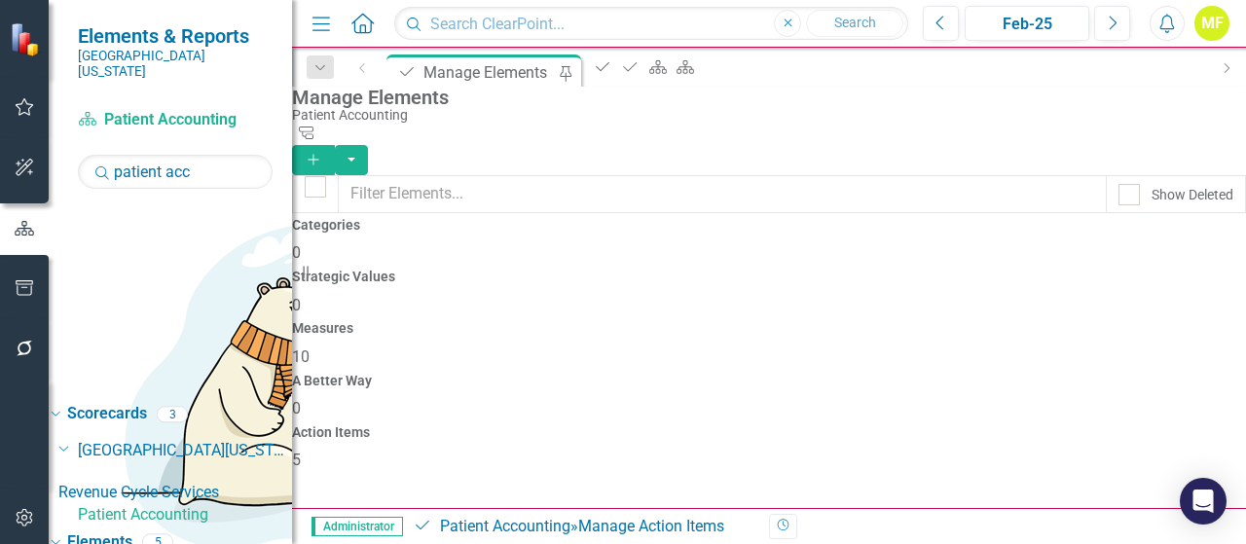
scroll to position [97, 0]
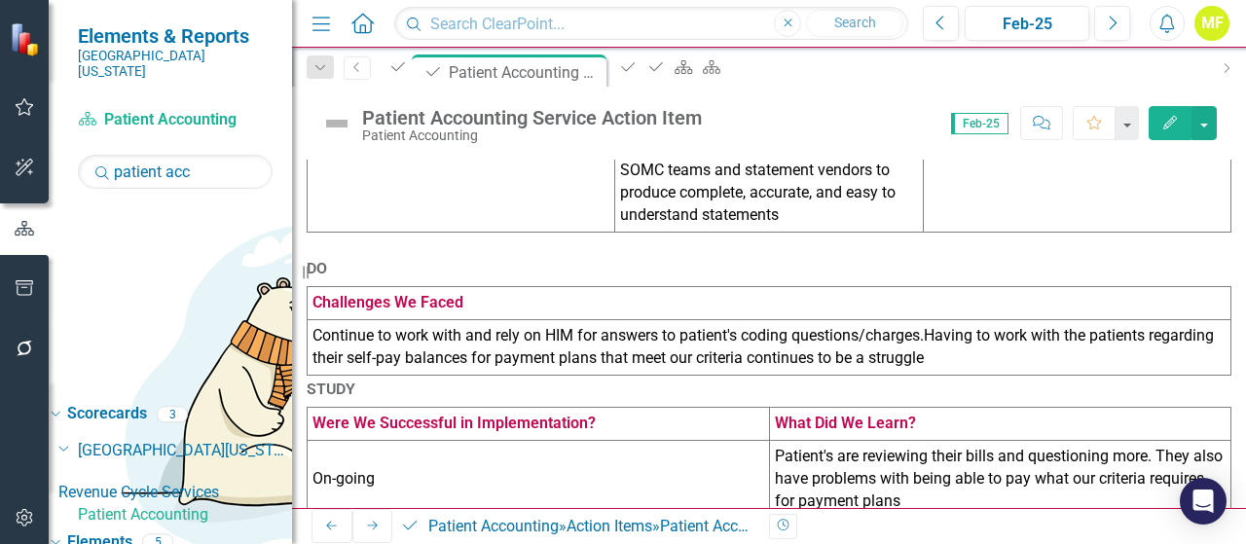
scroll to position [993, 0]
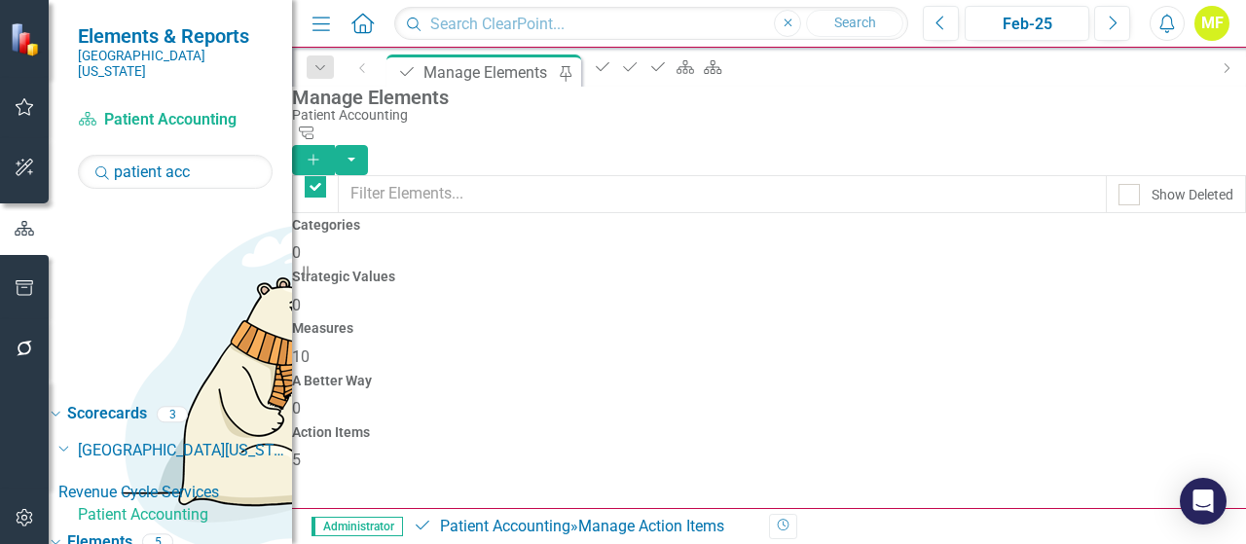
checkbox input "false"
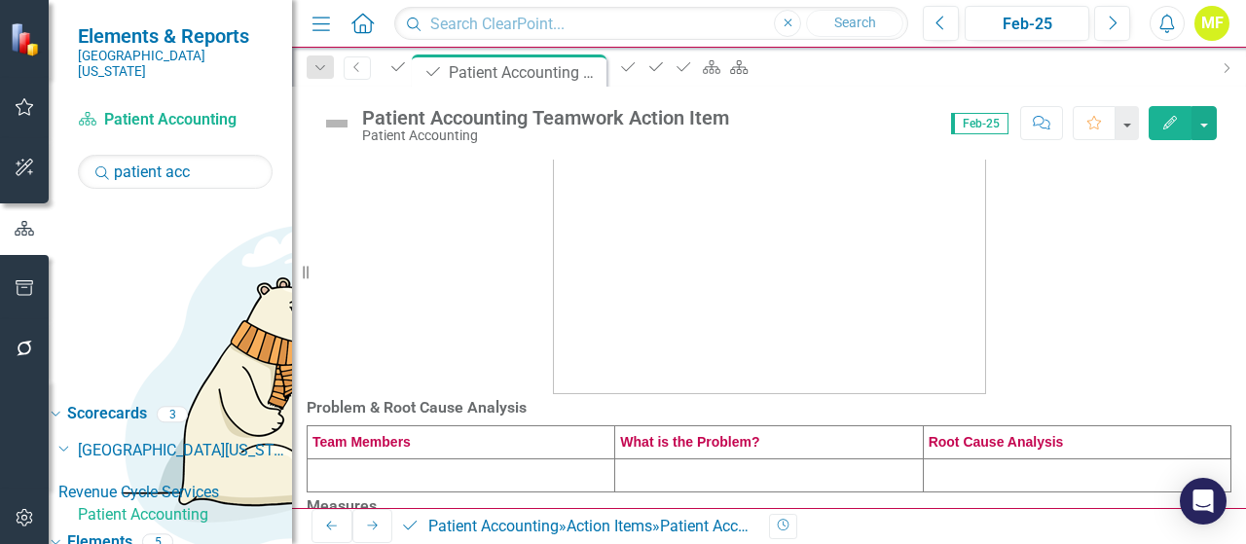
scroll to position [292, 0]
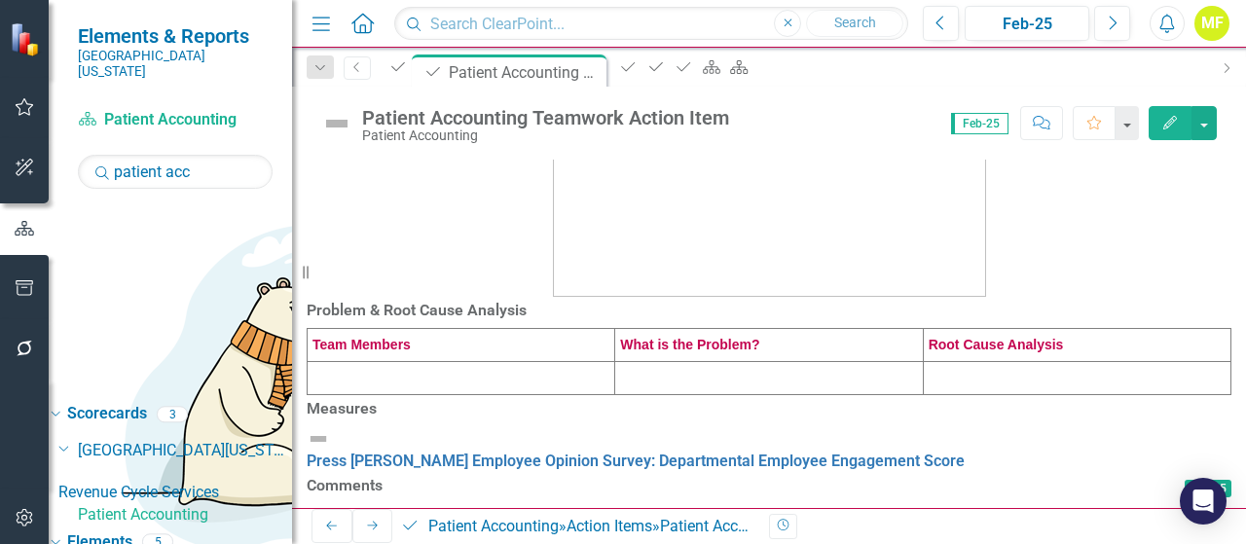
click at [404, 395] on td at bounding box center [462, 378] width 308 height 33
click at [405, 395] on td at bounding box center [462, 378] width 308 height 33
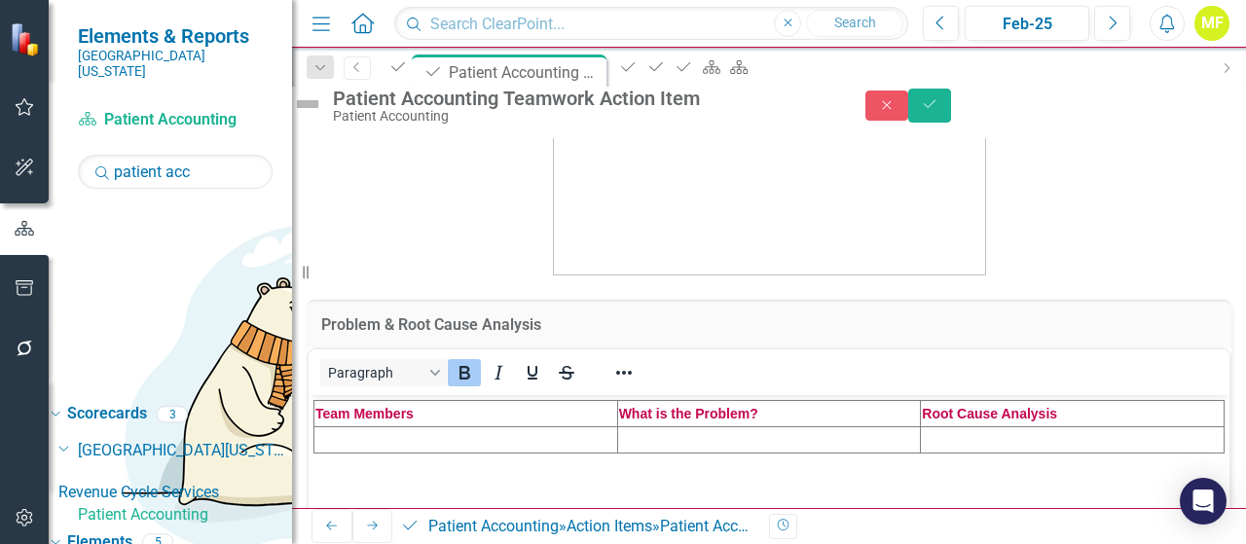
scroll to position [389, 0]
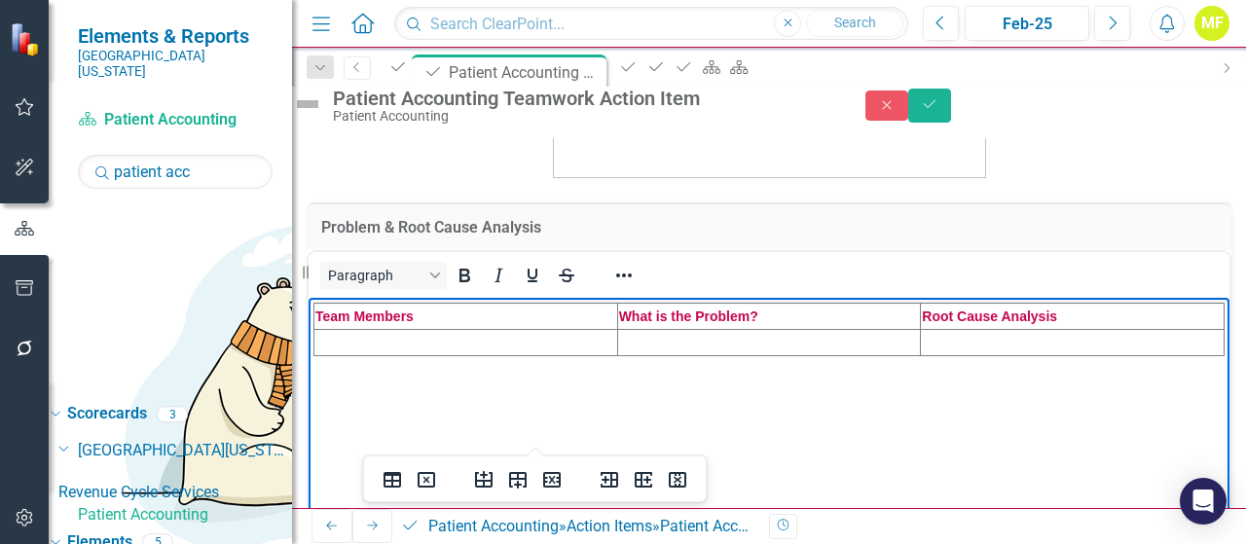
click at [369, 355] on td "Rich Text Area. Press ALT-0 for help." at bounding box center [466, 342] width 304 height 26
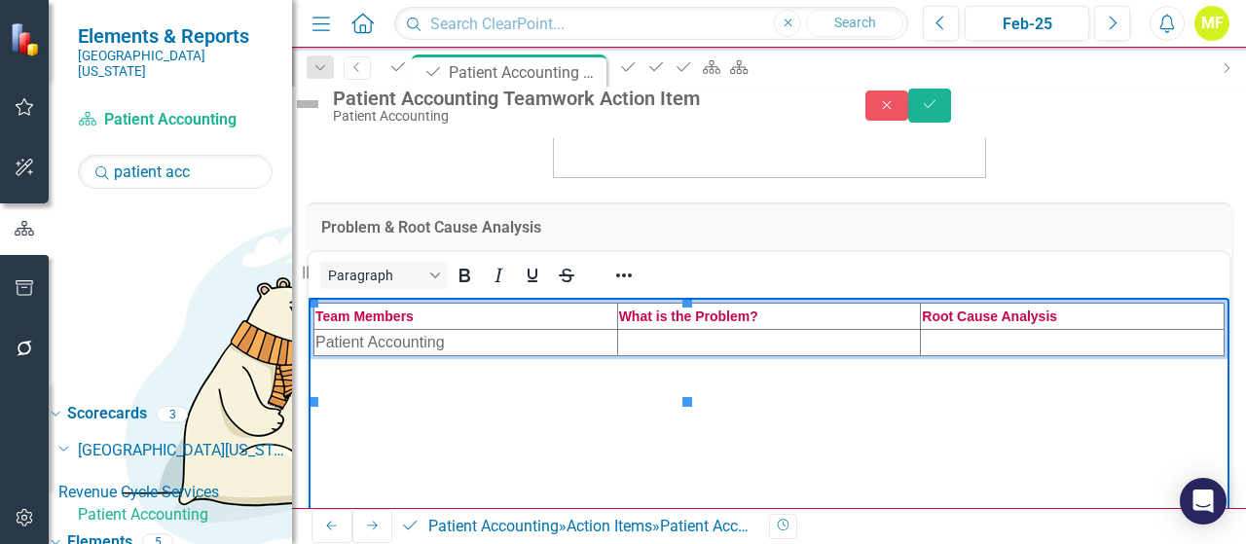
click at [617, 355] on td "Rich Text Area. Press ALT-0 for help." at bounding box center [769, 342] width 304 height 26
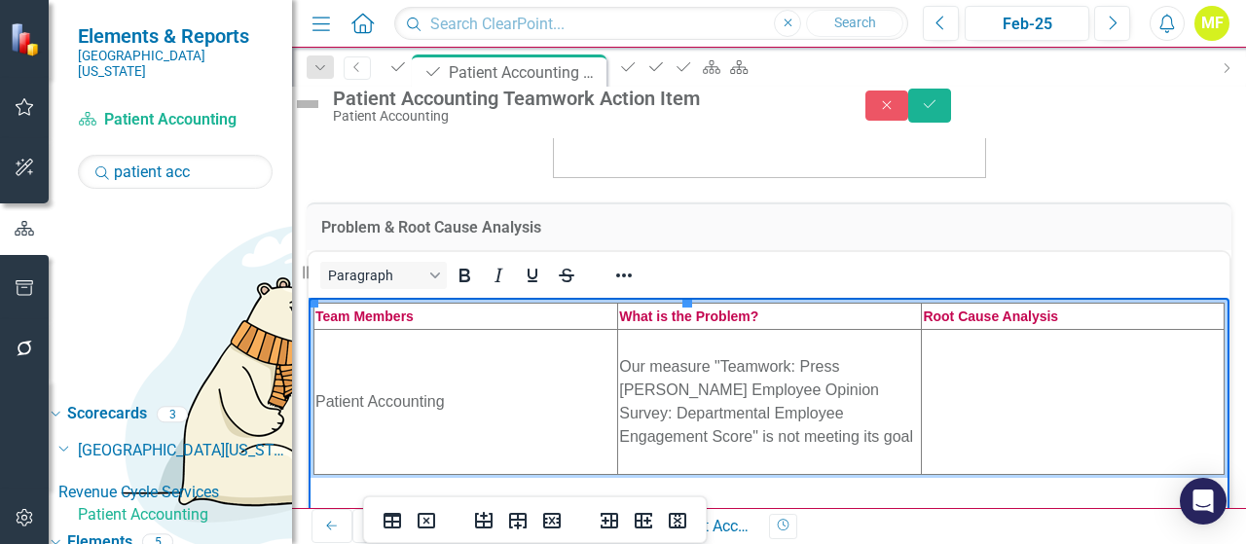
click at [922, 373] on td "Rich Text Area. Press ALT-0 for help." at bounding box center [1073, 401] width 303 height 145
click at [922, 381] on td "Rich Text Area. Press ALT-0 for help." at bounding box center [1073, 401] width 303 height 145
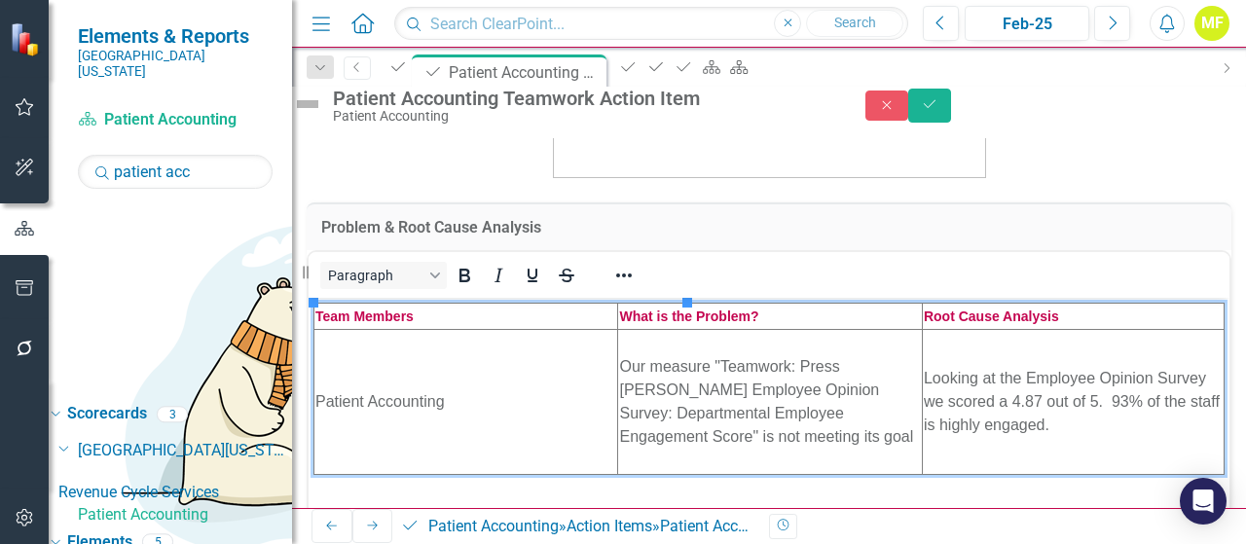
click at [814, 478] on div "Problem & Root Cause Analysis <table style="border-collapse: collapse; width: 1…" at bounding box center [769, 469] width 925 height 1488
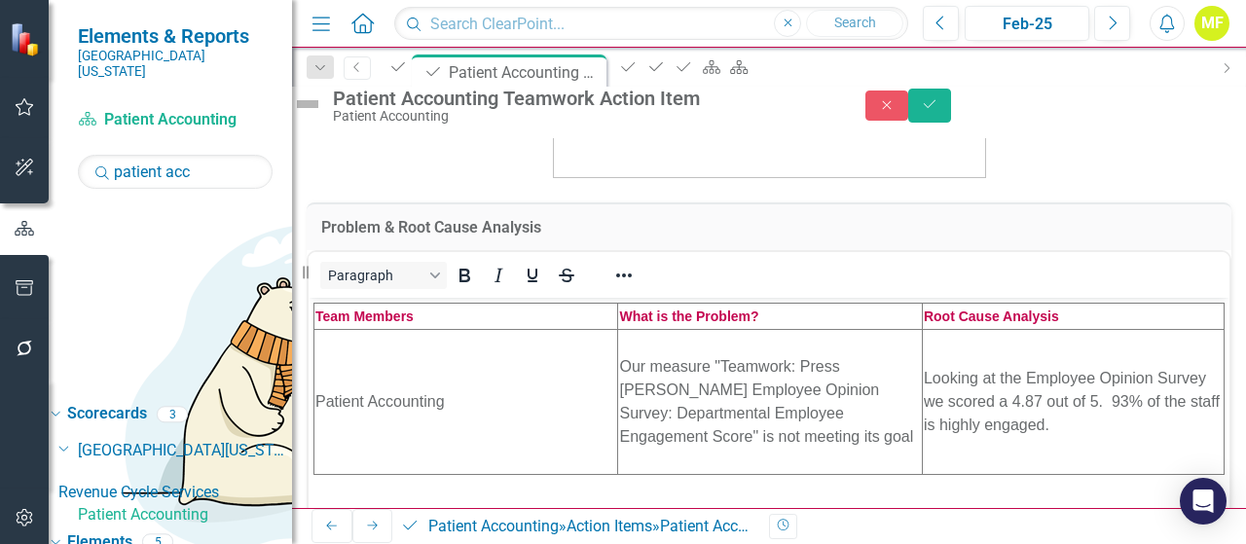
scroll to position [0, 0]
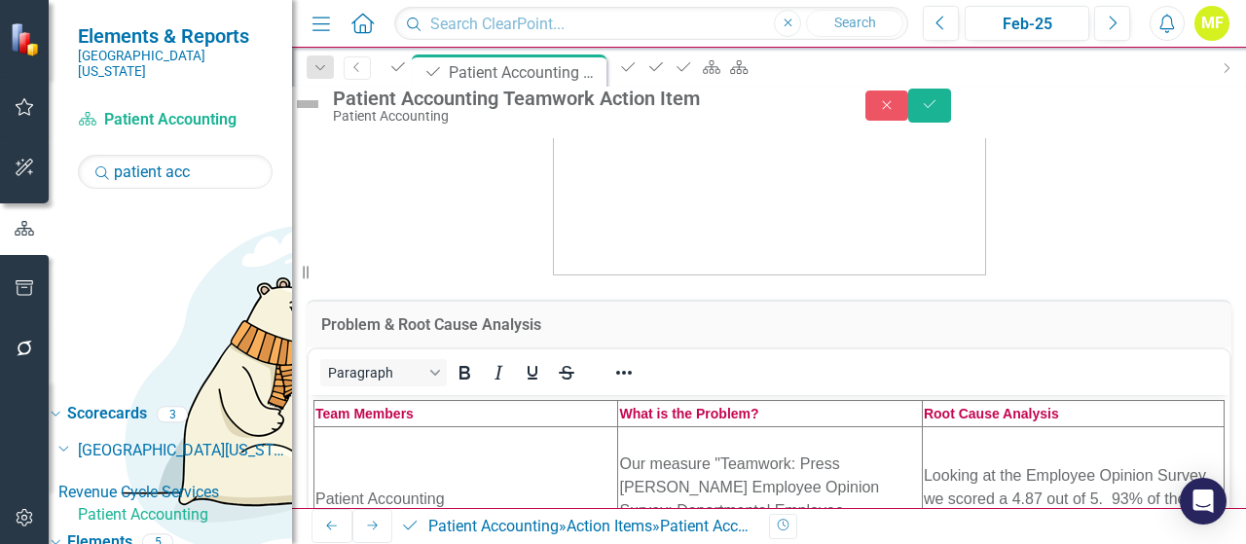
scroll to position [487, 0]
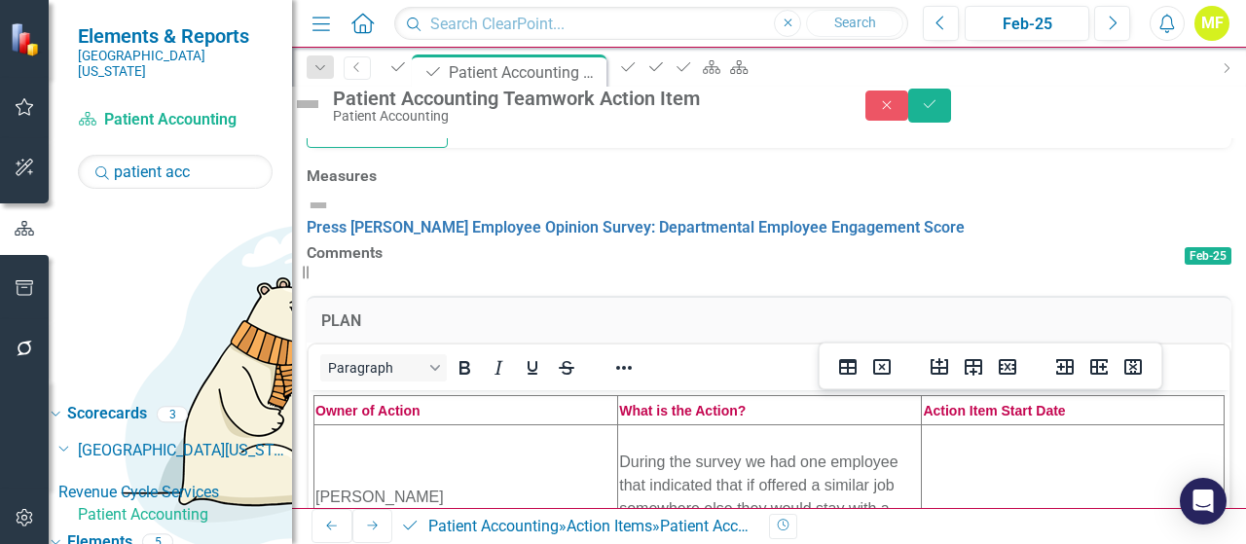
scroll to position [904, 0]
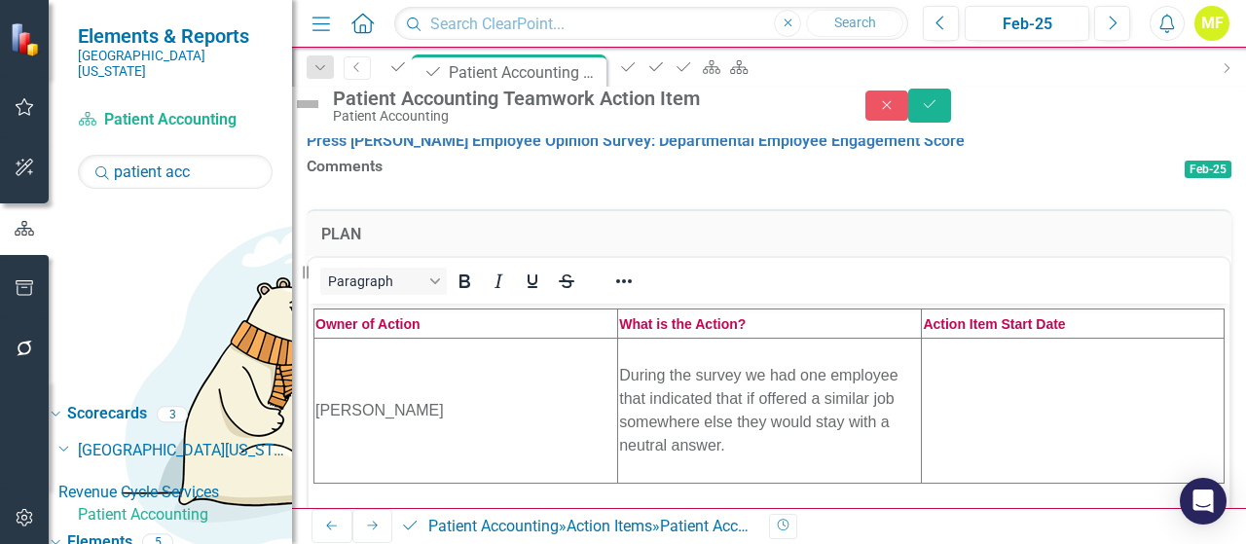
click at [938, 111] on icon "Save" at bounding box center [930, 104] width 18 height 14
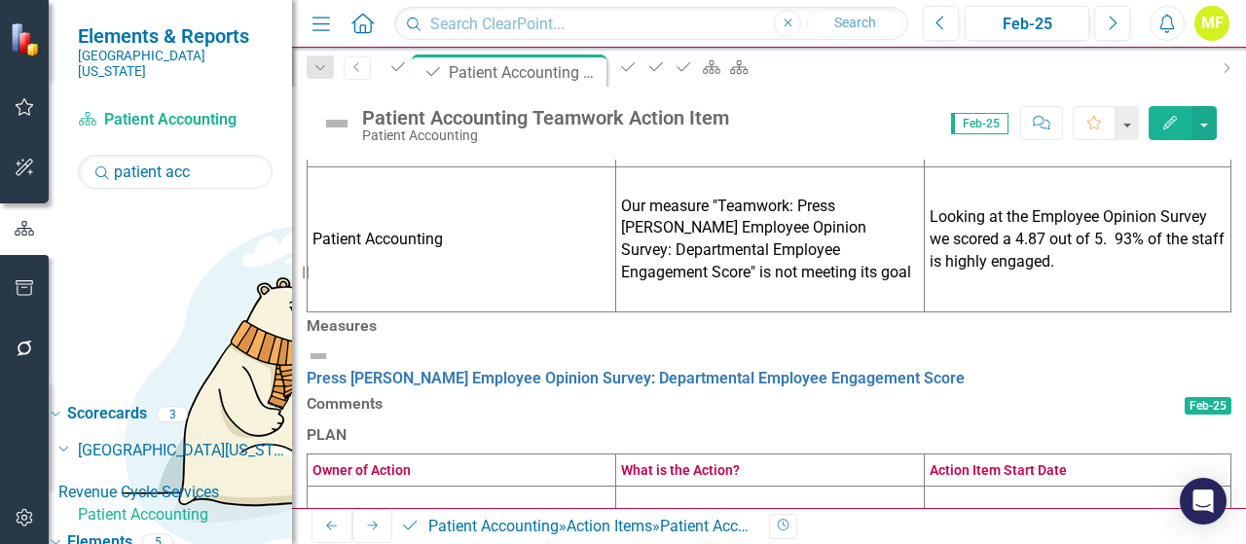
scroll to position [736, 0]
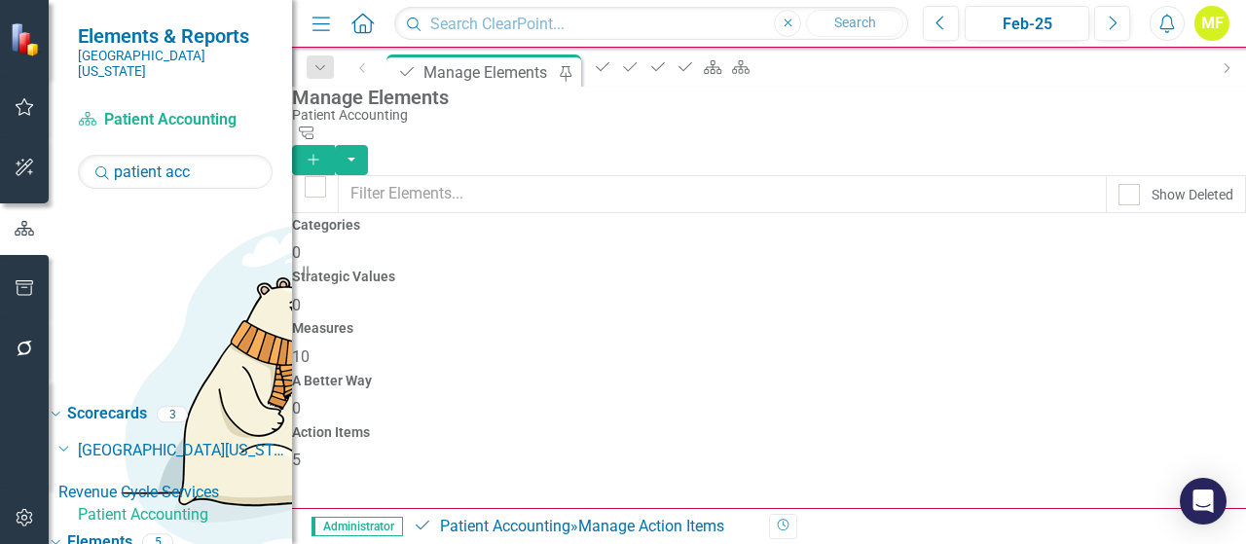
scroll to position [148, 0]
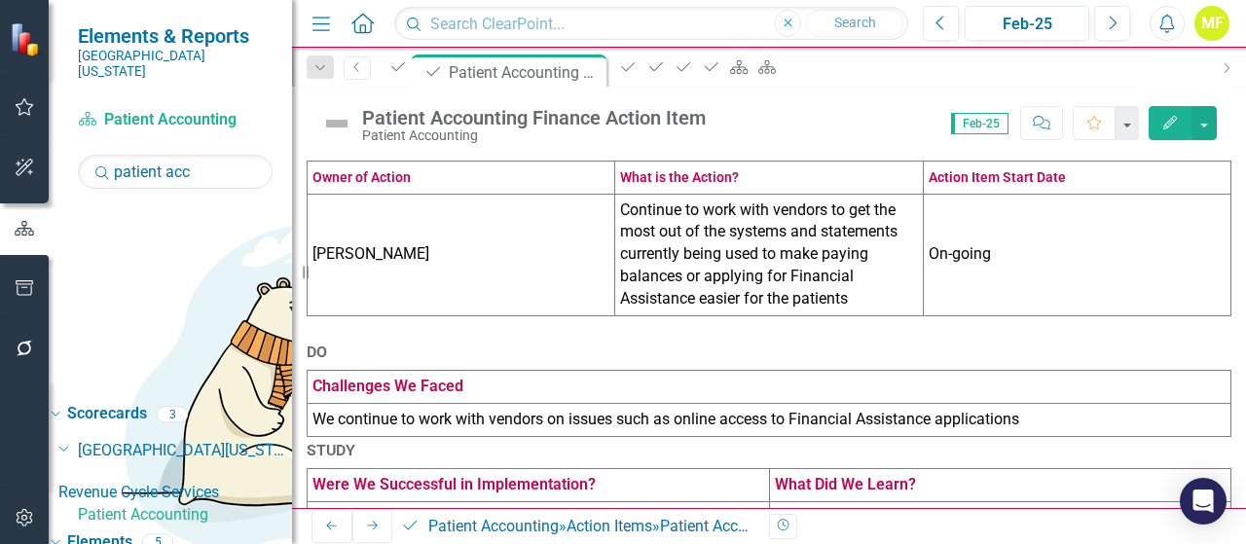
scroll to position [833, 0]
